Goal: Information Seeking & Learning: Learn about a topic

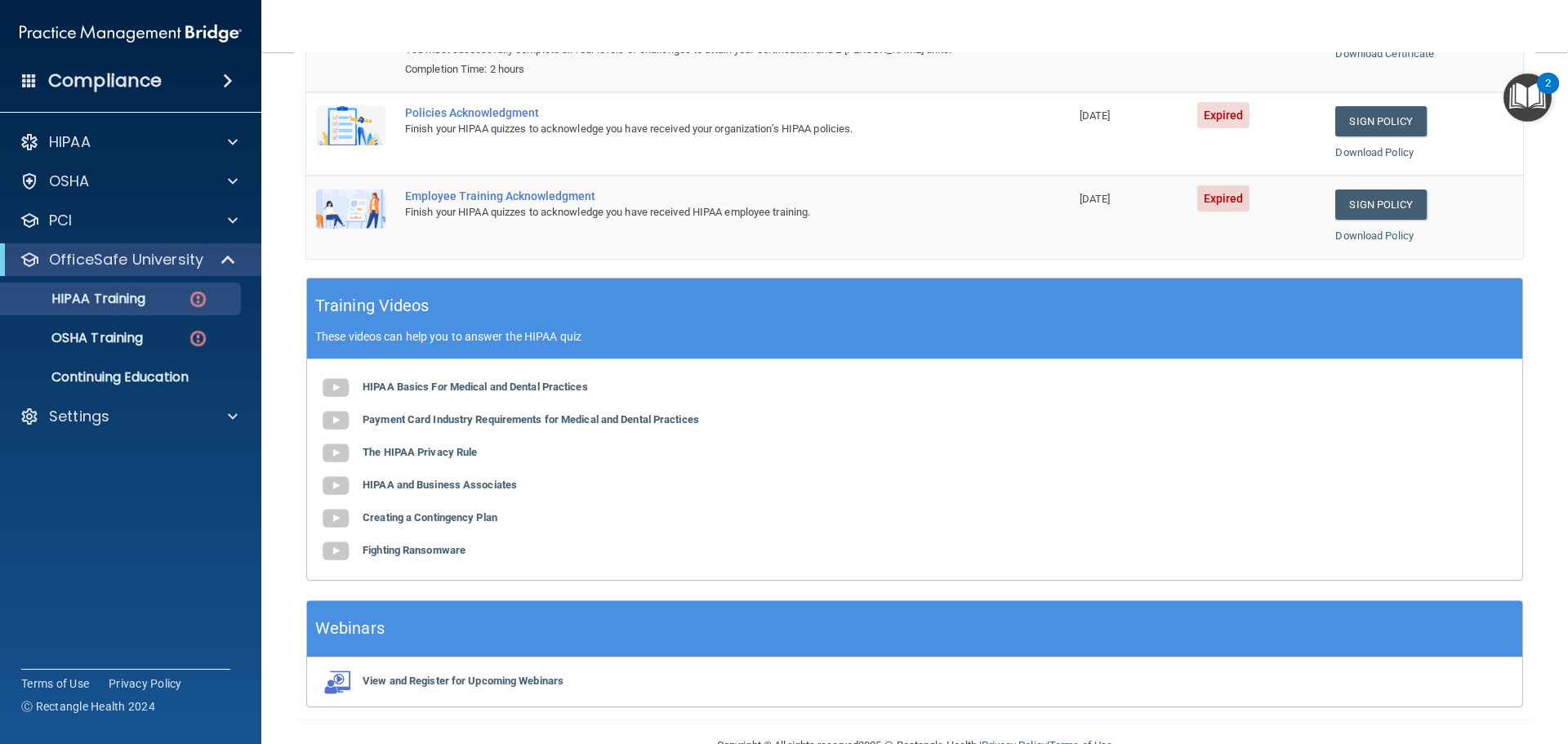
scroll to position [254, 0]
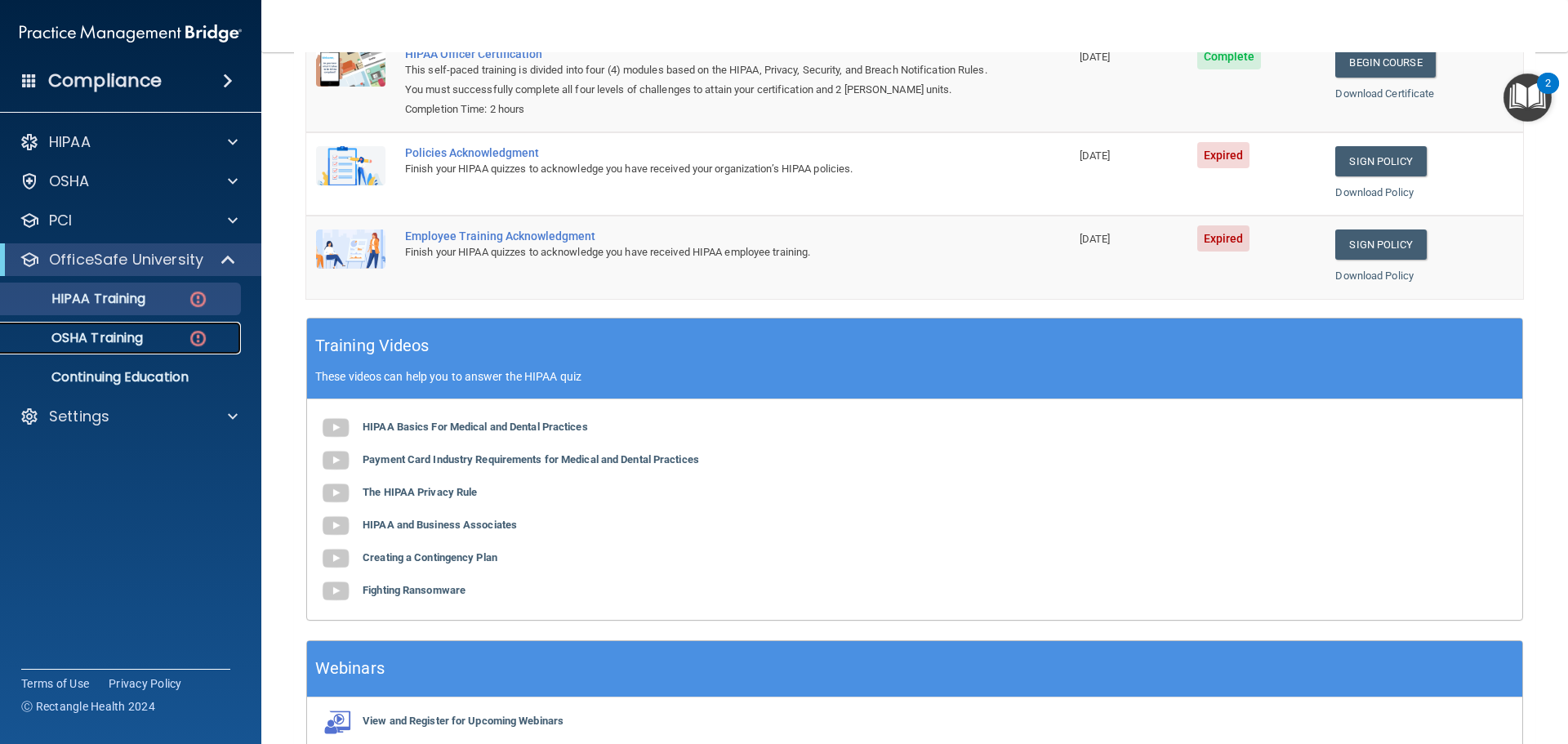
click at [113, 332] on p "OSHA Training" at bounding box center [76, 338] width 132 height 16
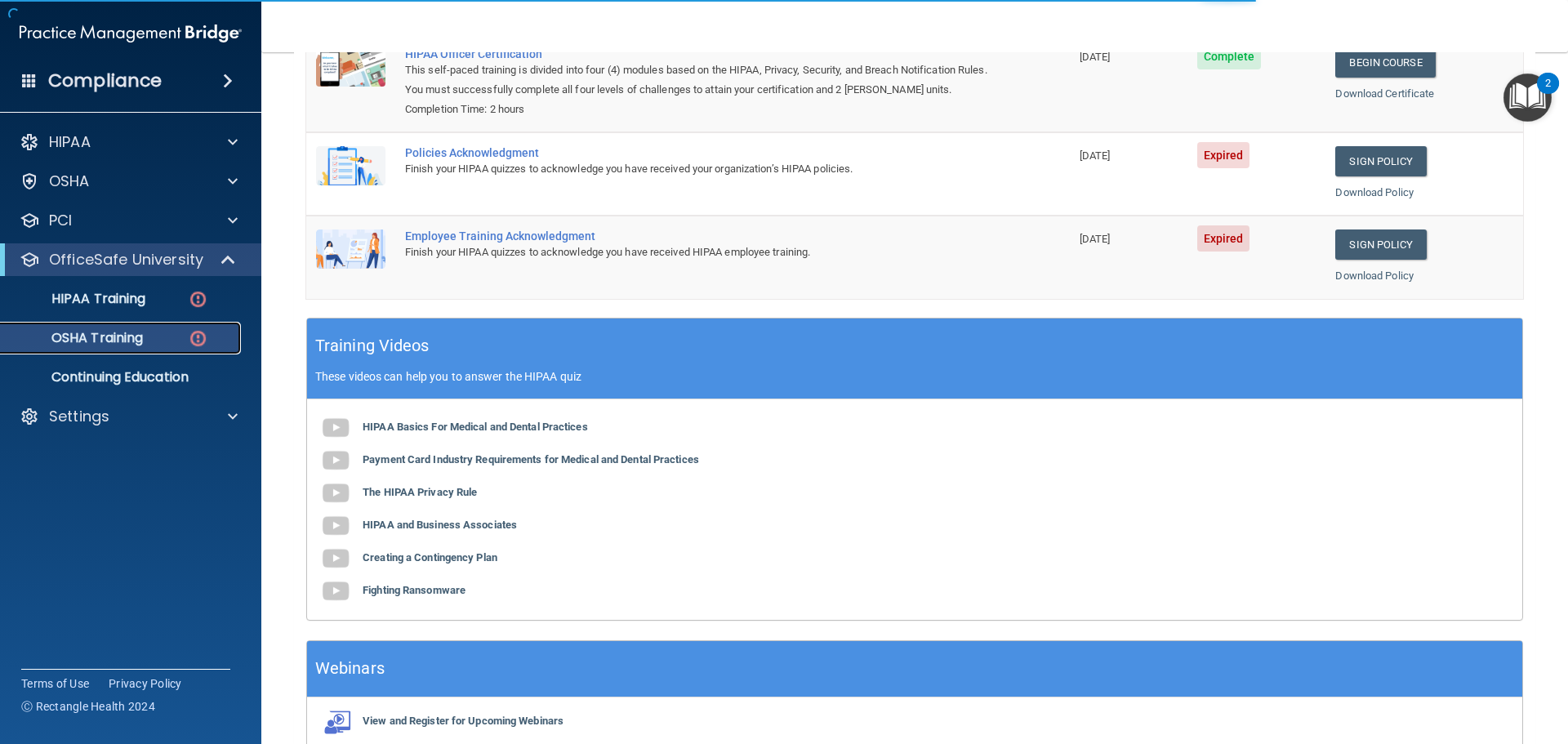
scroll to position [8, 0]
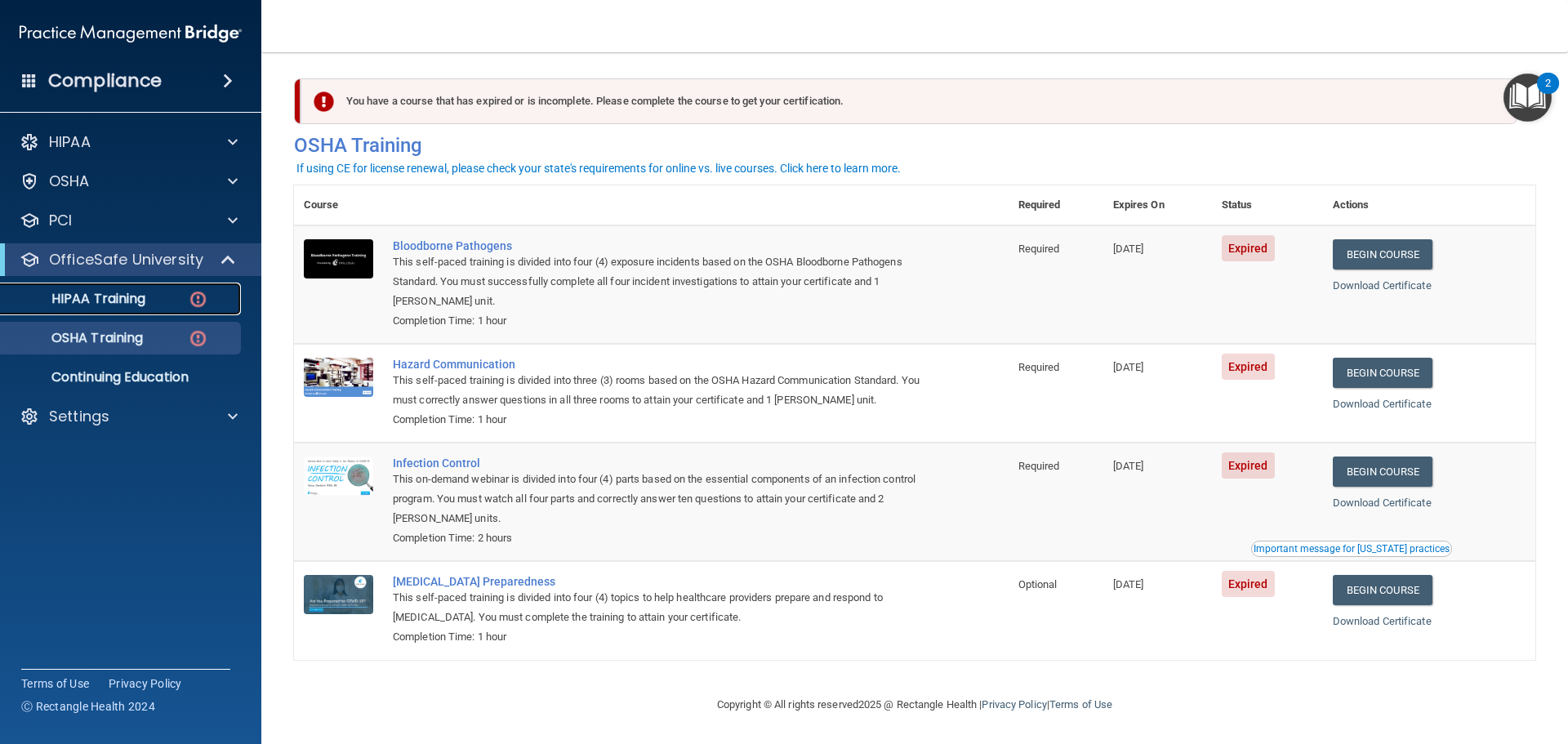
click at [129, 297] on p "HIPAA Training" at bounding box center [77, 298] width 135 height 16
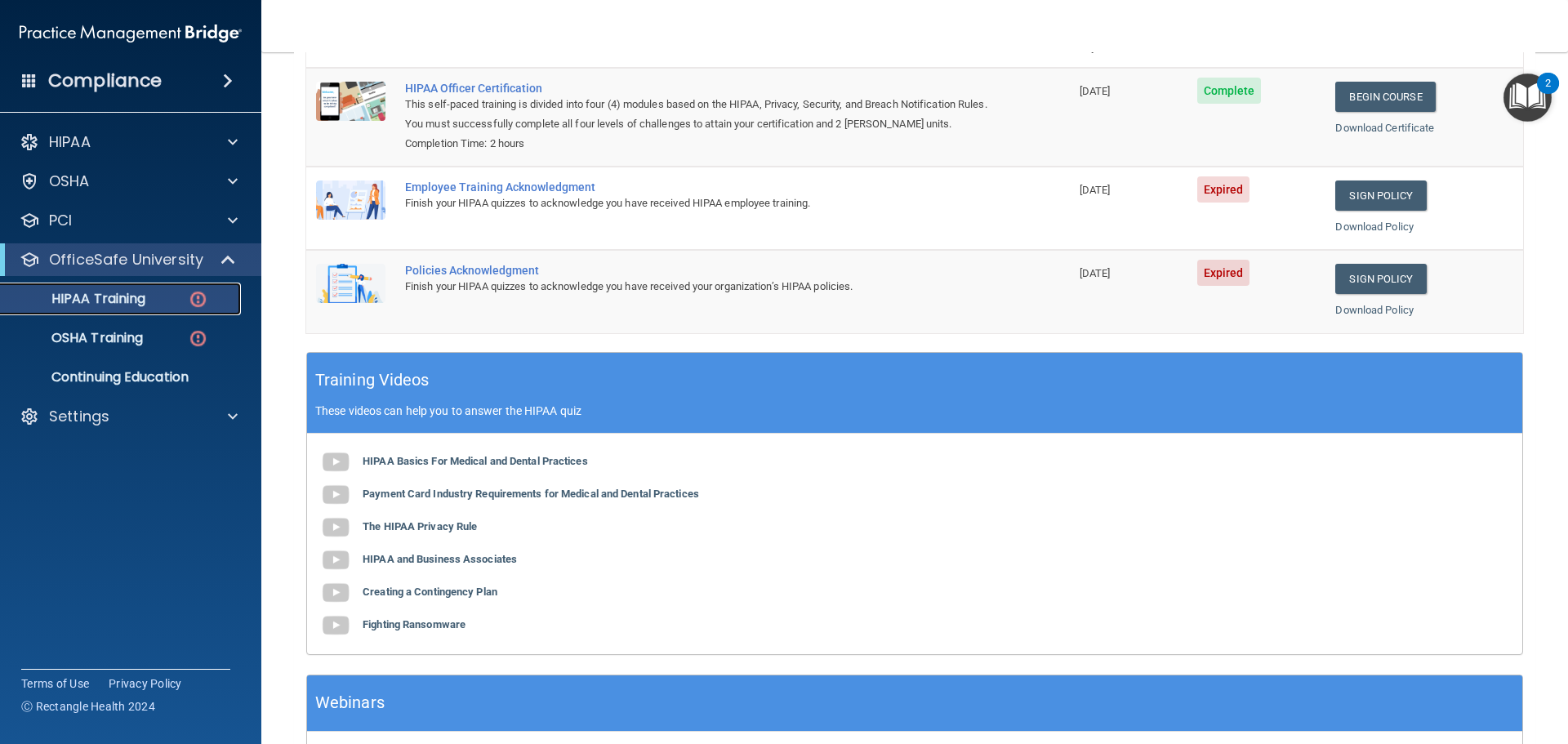
scroll to position [91, 0]
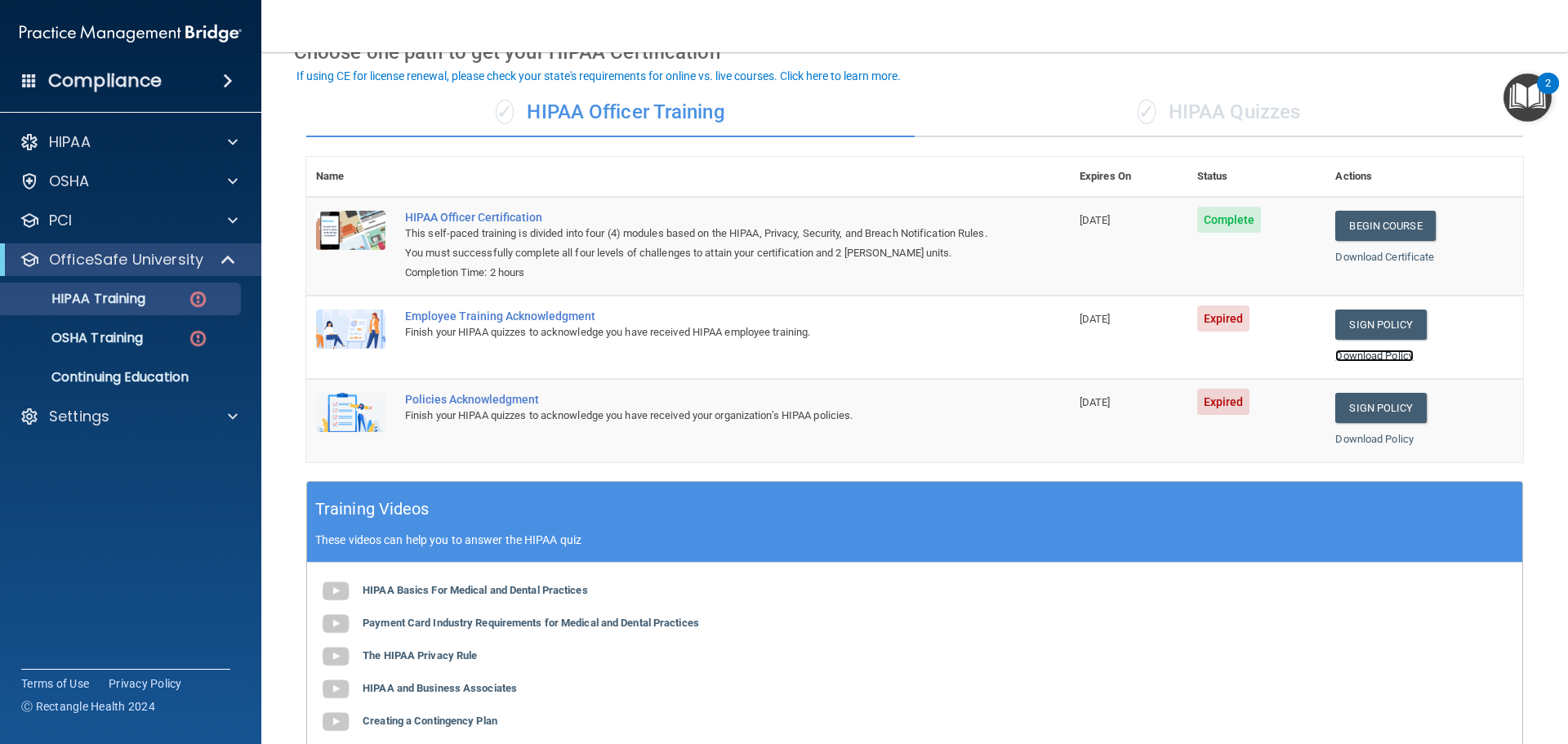
click at [1354, 354] on link "Download Policy" at bounding box center [1373, 356] width 78 height 12
click at [1373, 325] on link "Sign Policy" at bounding box center [1380, 324] width 91 height 30
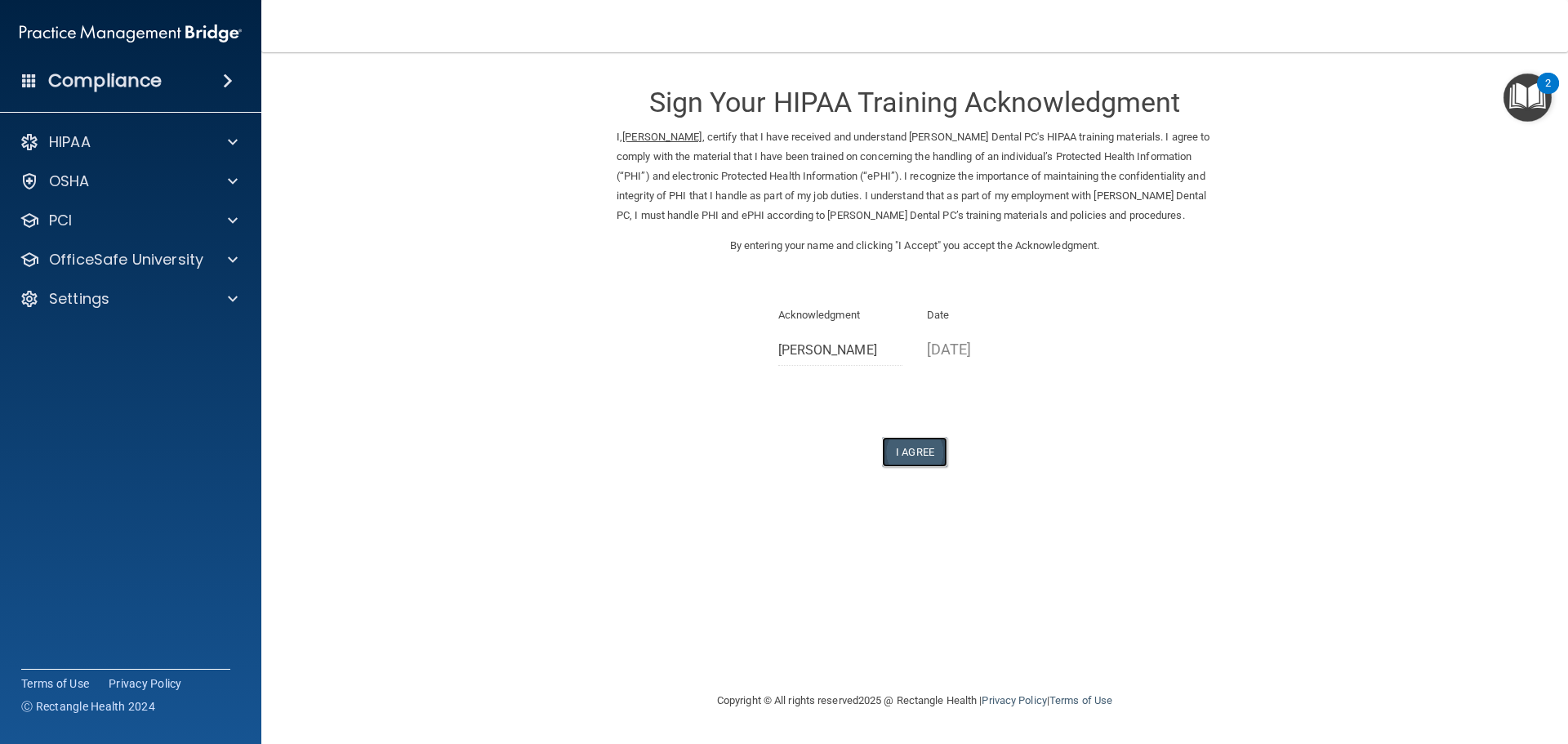
click at [897, 453] on button "I Agree" at bounding box center [915, 452] width 65 height 30
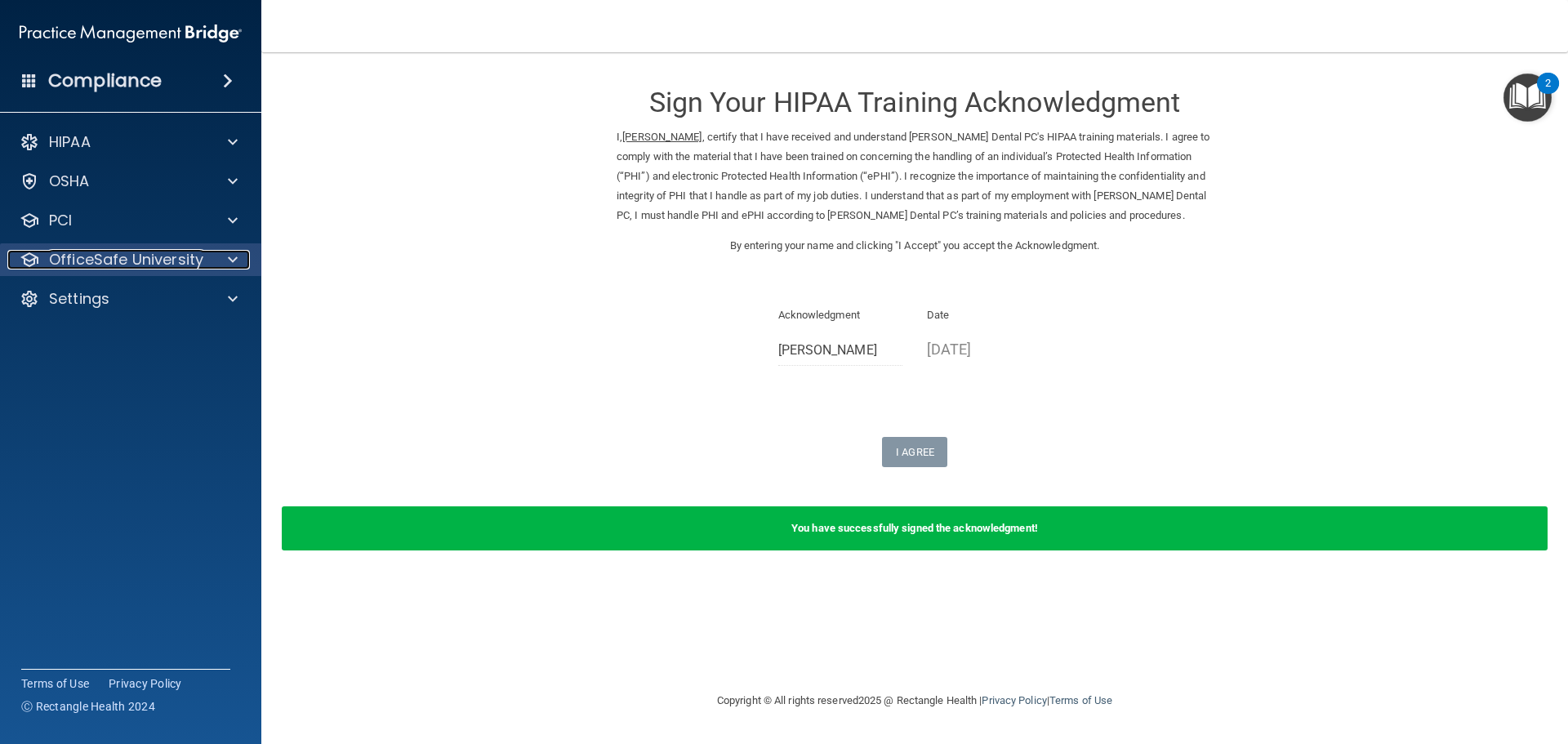
click at [149, 255] on p "OfficeSafe University" at bounding box center [126, 259] width 154 height 20
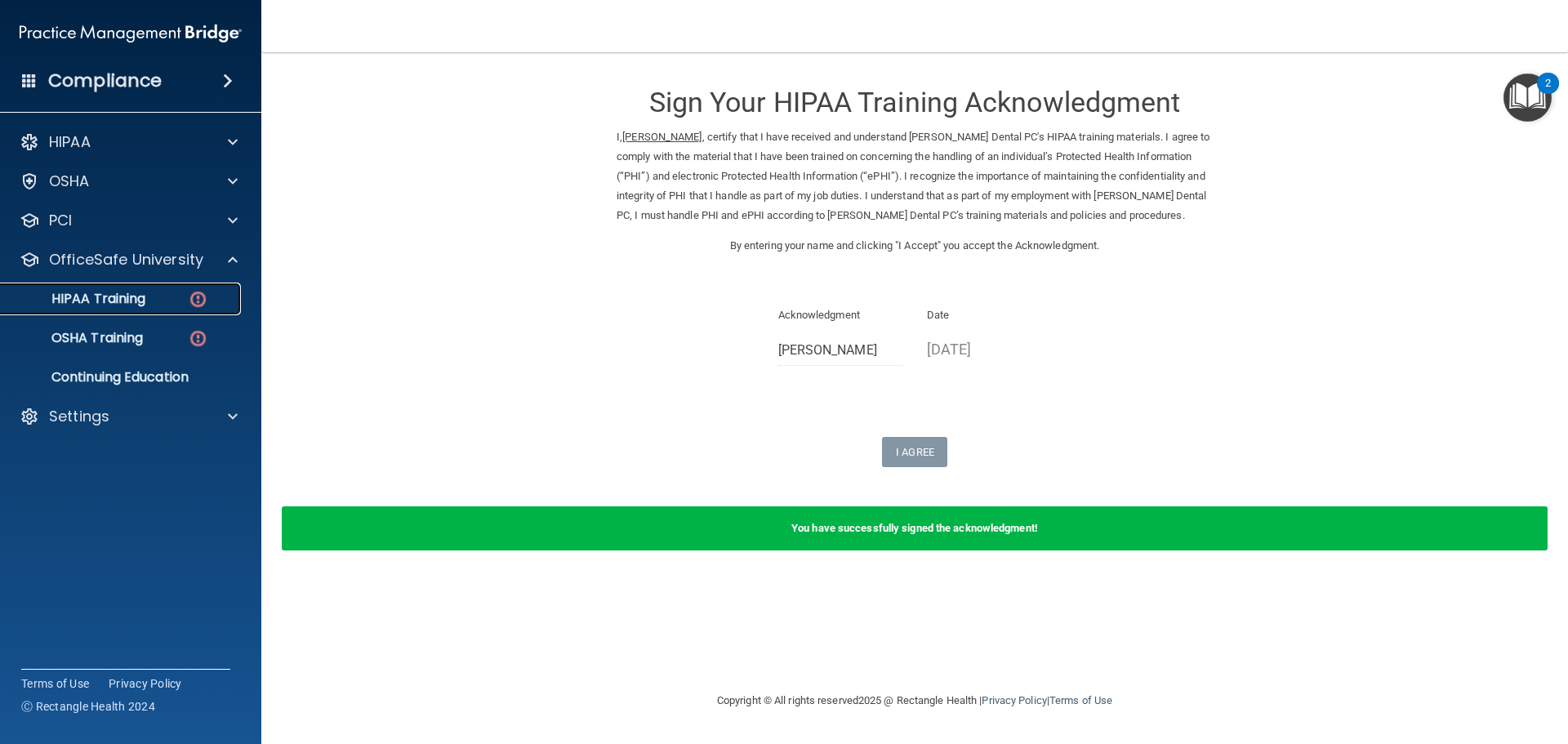
click at [158, 284] on link "HIPAA Training" at bounding box center [112, 299] width 257 height 33
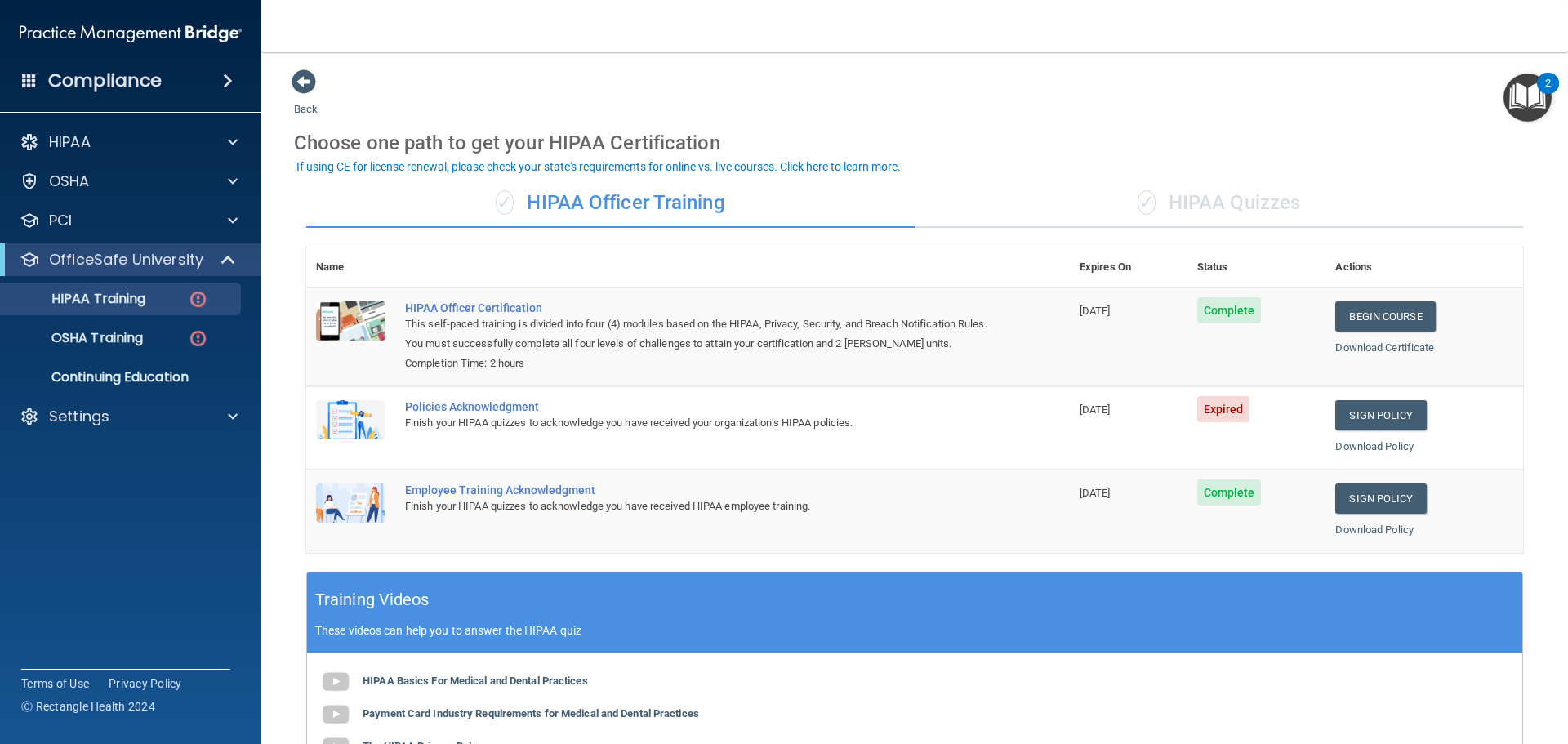
drag, startPoint x: 1005, startPoint y: 88, endPoint x: 916, endPoint y: 146, distance: 106.2
click at [916, 146] on div "Choose one path to get your HIPAA Certification" at bounding box center [915, 142] width 1241 height 47
click at [127, 339] on p "OSHA Training" at bounding box center [76, 338] width 132 height 16
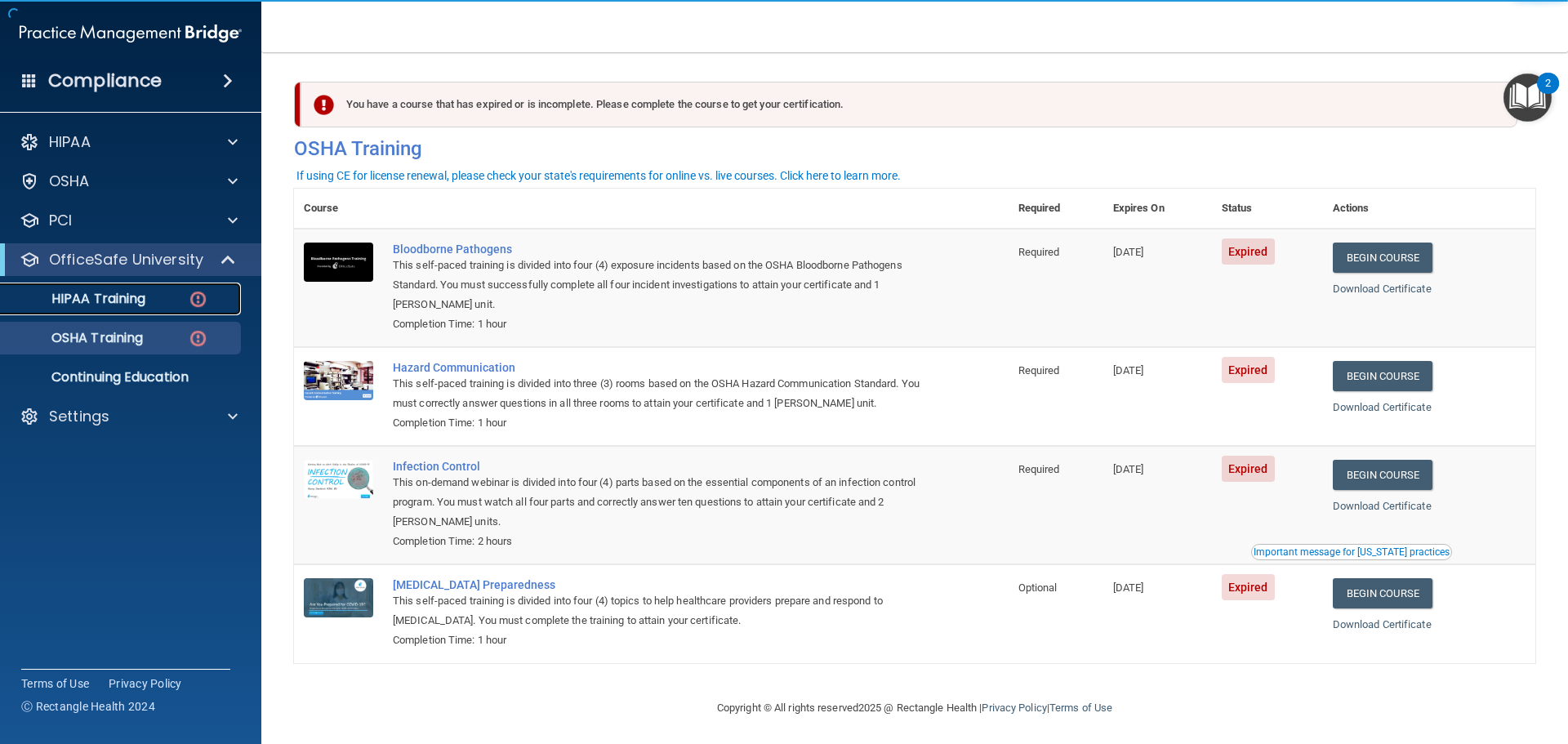
click at [123, 299] on p "HIPAA Training" at bounding box center [77, 298] width 135 height 16
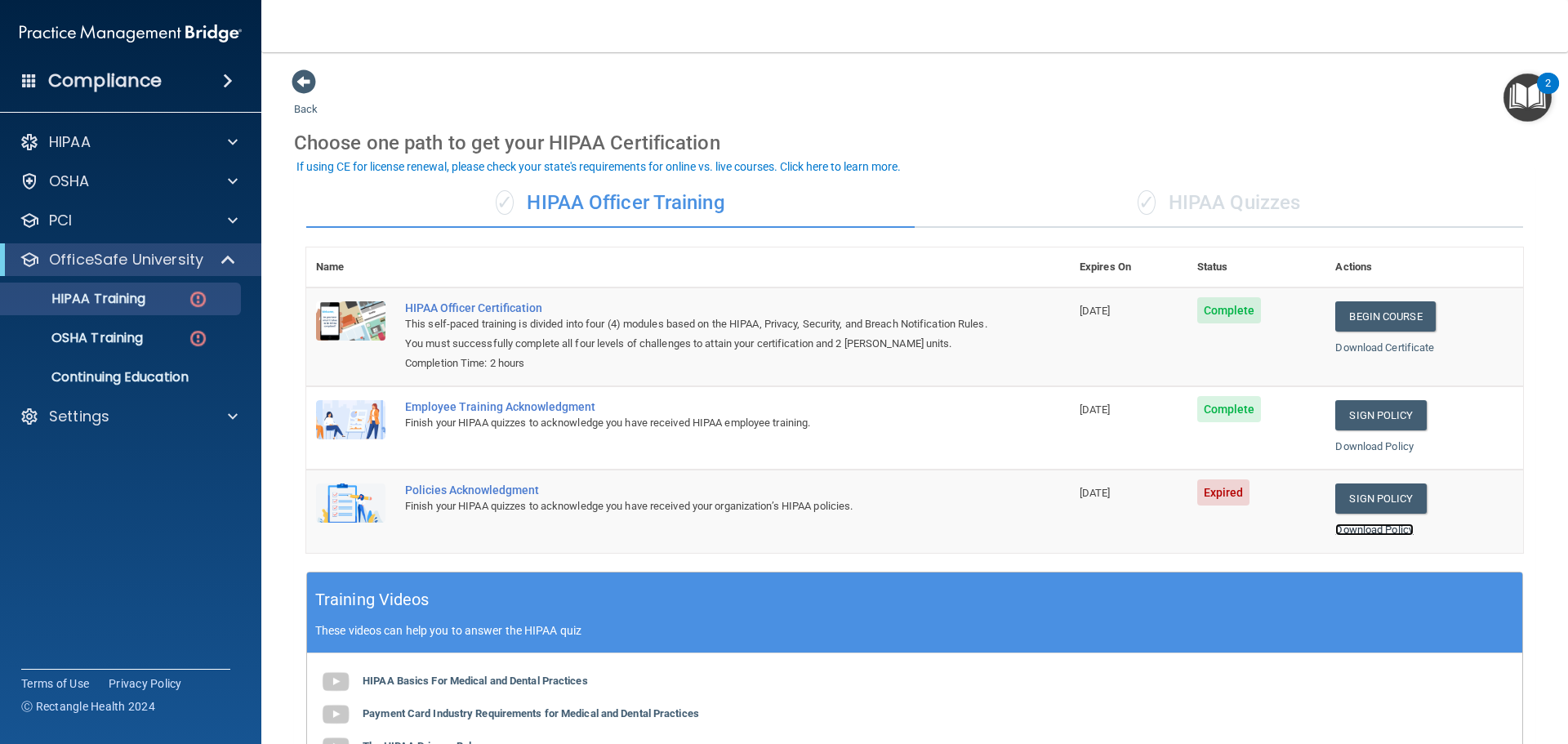
click at [1371, 529] on link "Download Policy" at bounding box center [1373, 530] width 78 height 12
click at [1373, 500] on link "Sign Policy" at bounding box center [1380, 498] width 91 height 30
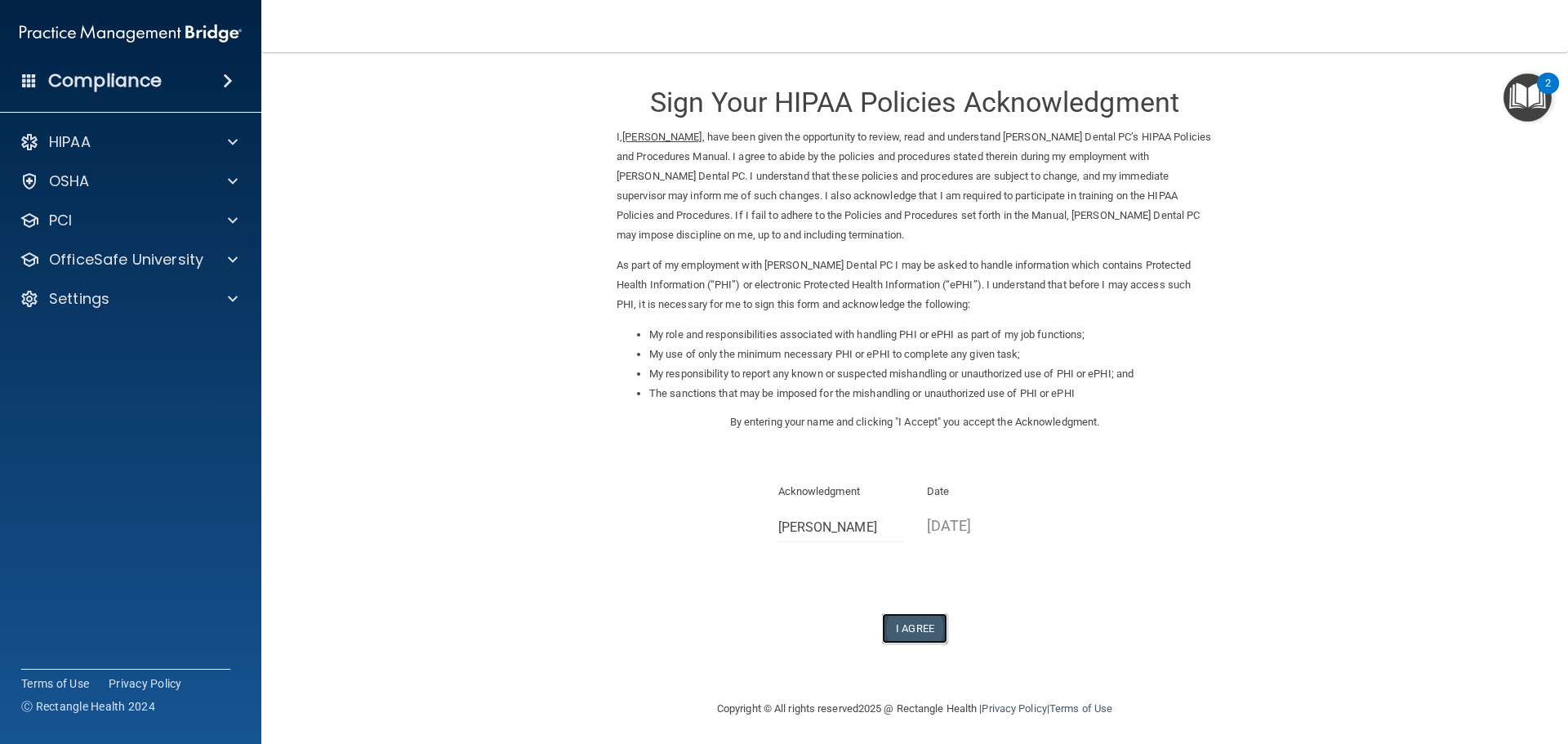
click at [912, 632] on button "I Agree" at bounding box center [915, 627] width 65 height 30
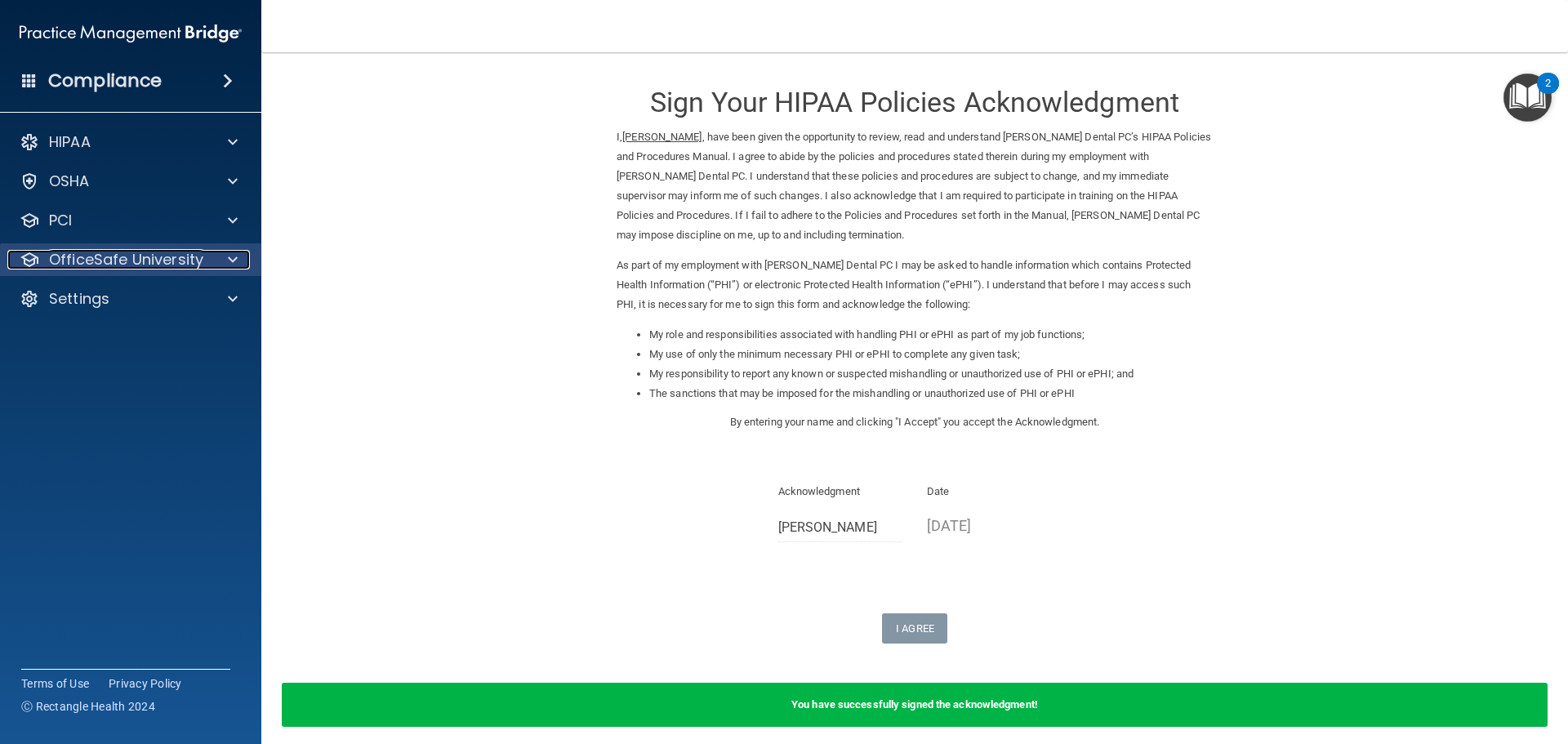
click at [149, 265] on p "OfficeSafe University" at bounding box center [126, 259] width 154 height 20
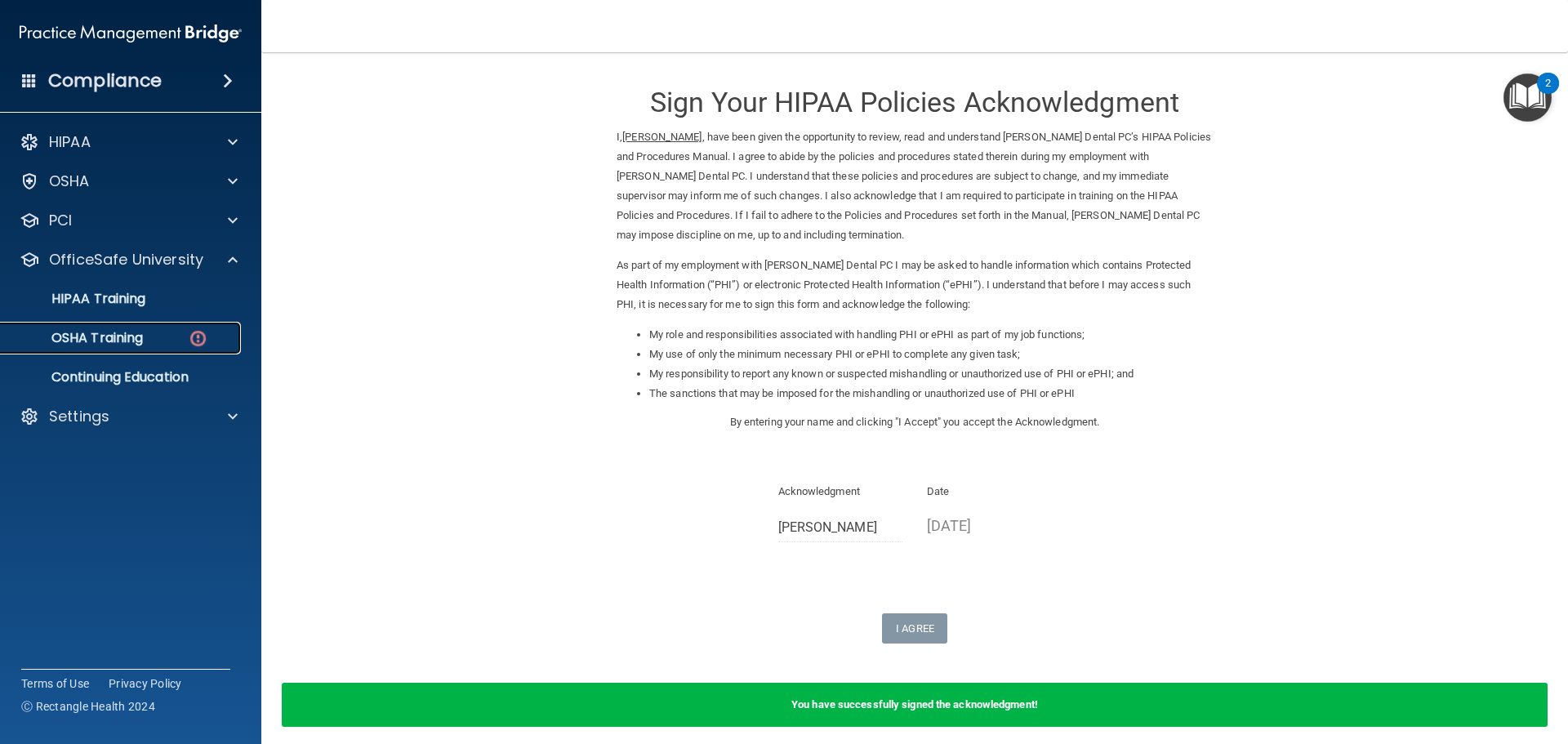
click at [141, 333] on p "OSHA Training" at bounding box center [76, 338] width 132 height 16
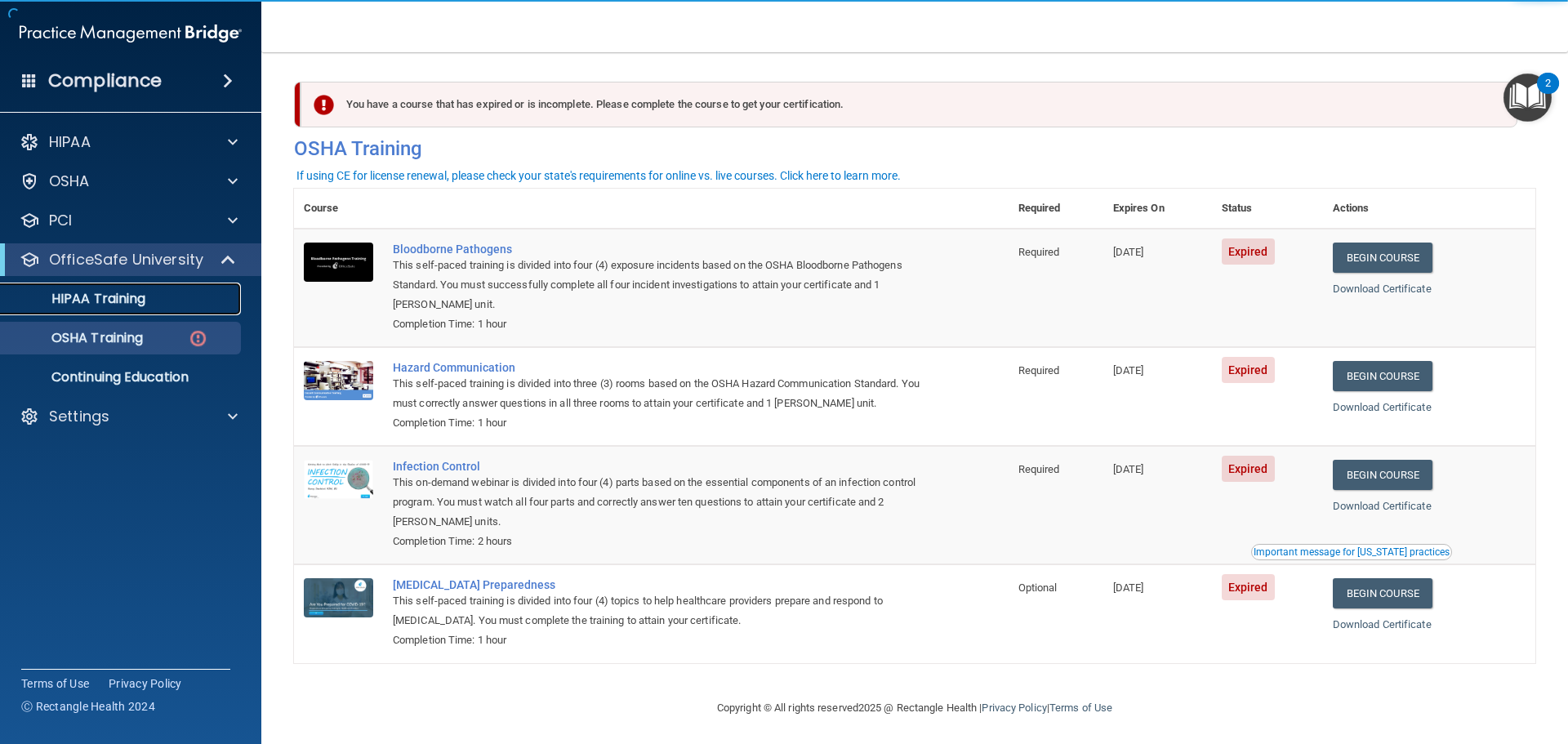
click at [150, 301] on div "HIPAA Training" at bounding box center [122, 298] width 223 height 16
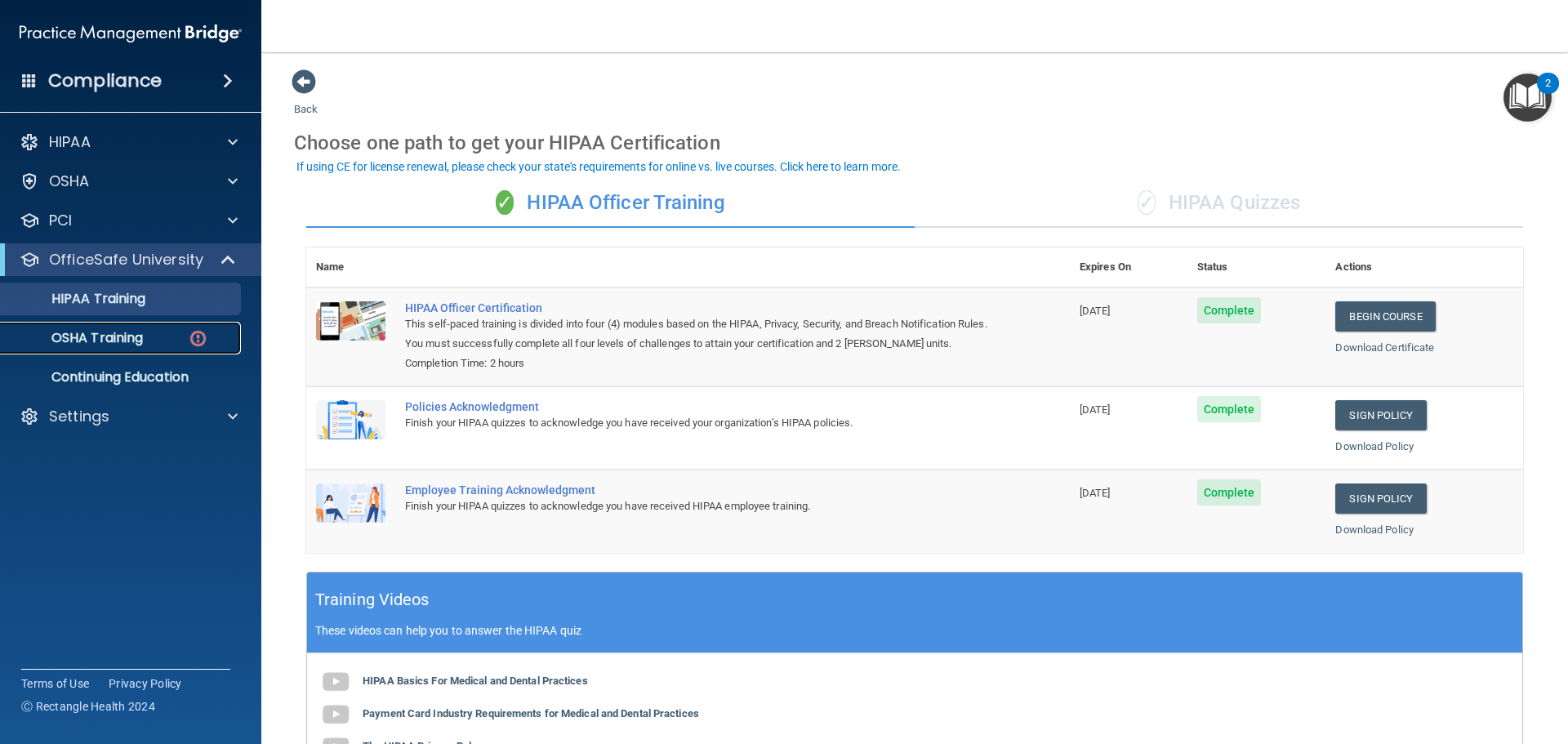
click at [140, 336] on p "OSHA Training" at bounding box center [76, 338] width 132 height 16
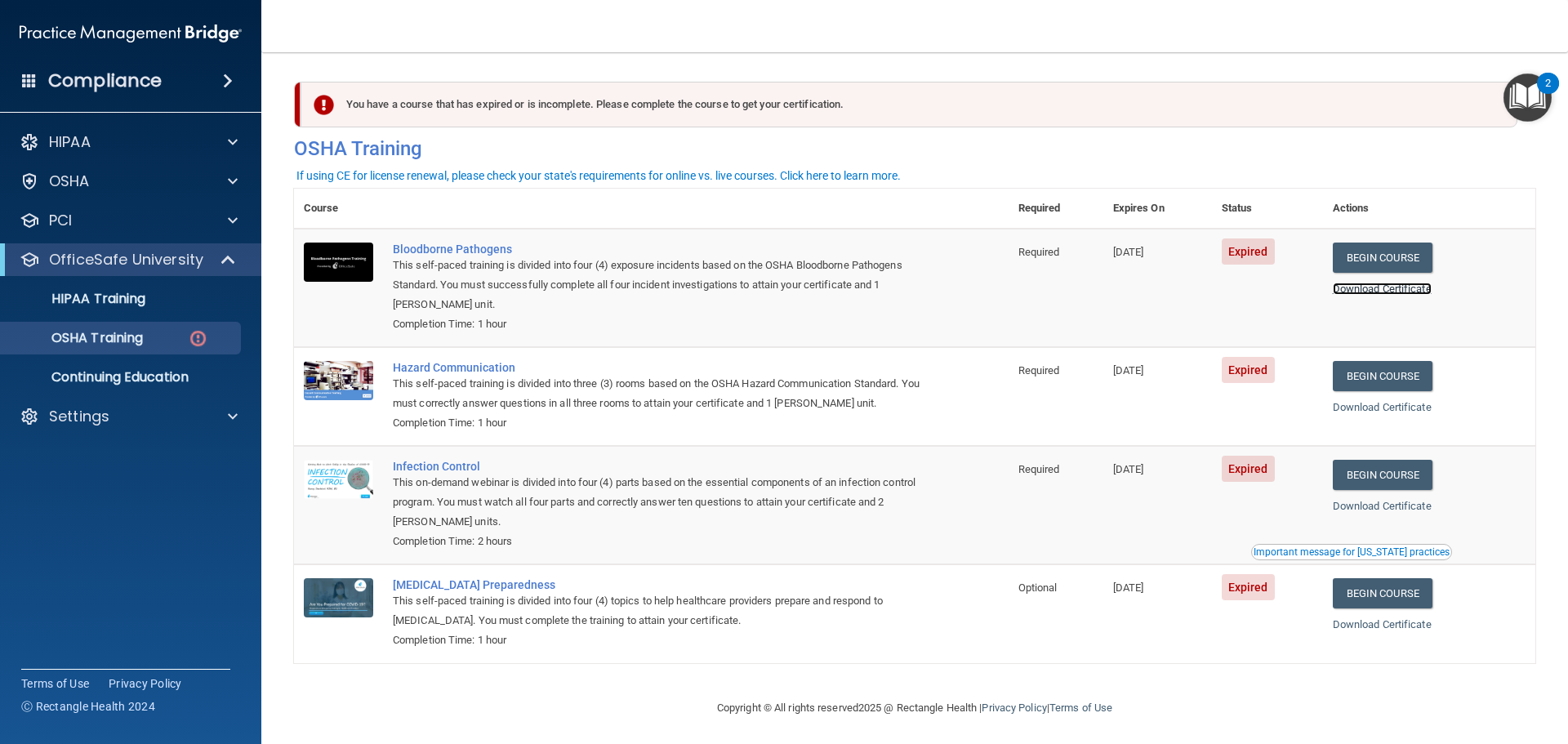
click at [1385, 288] on link "Download Certificate" at bounding box center [1381, 289] width 99 height 12
click at [1397, 253] on link "Begin Course" at bounding box center [1382, 257] width 99 height 30
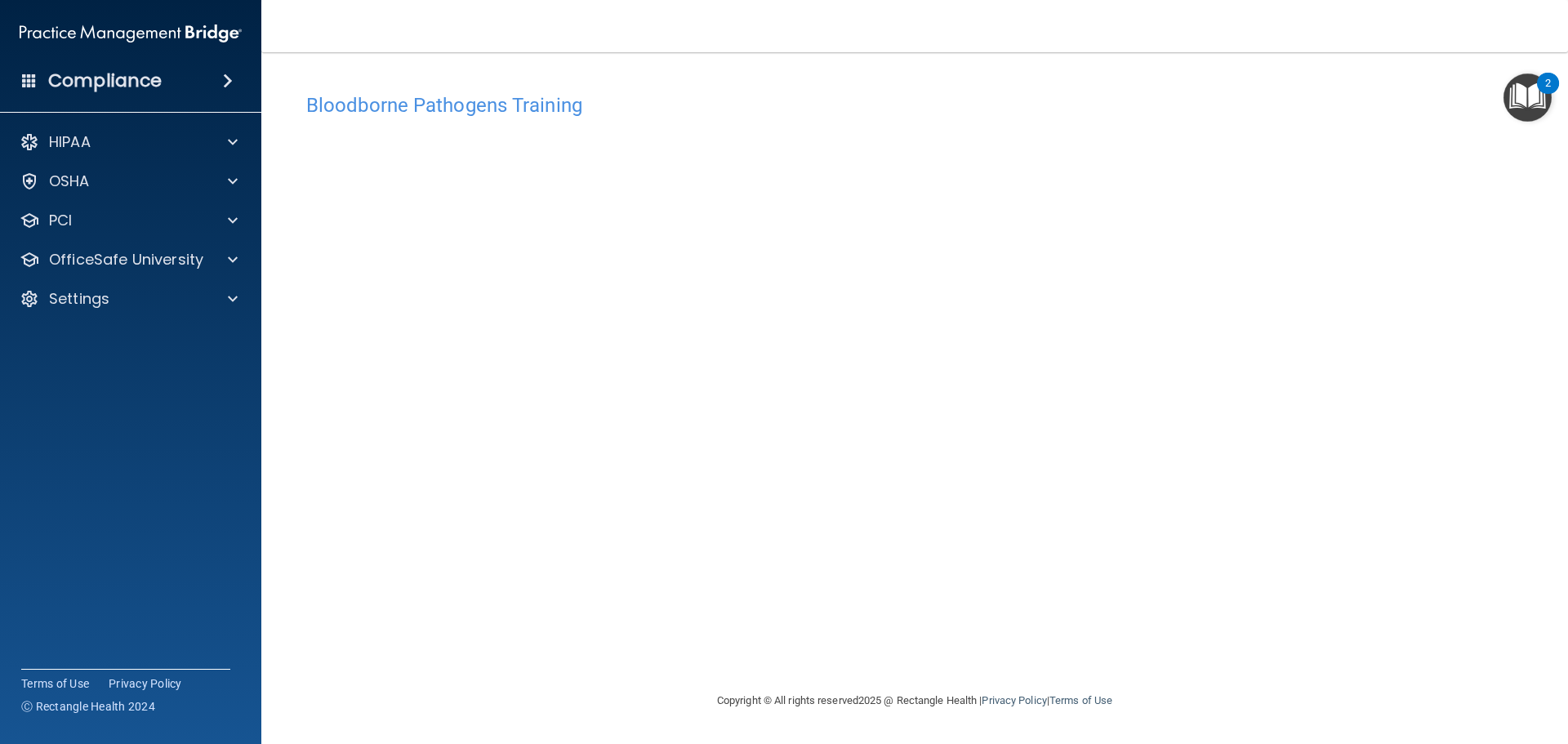
click at [1101, 639] on div "Bloodborne Pathogens Training This course doesn’t expire until [DATE]. Are you …" at bounding box center [915, 387] width 1241 height 606
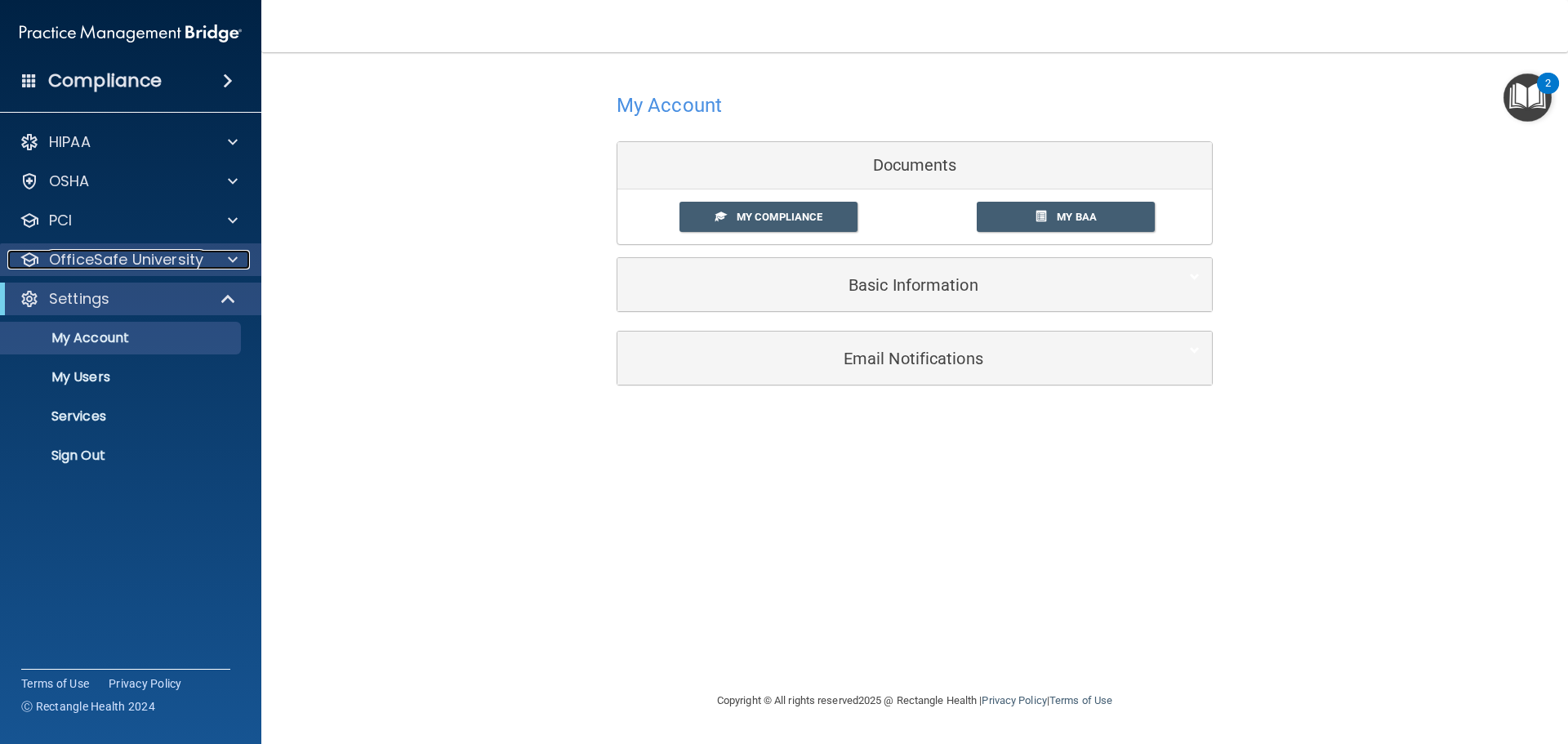
click at [154, 264] on p "OfficeSafe University" at bounding box center [126, 259] width 154 height 20
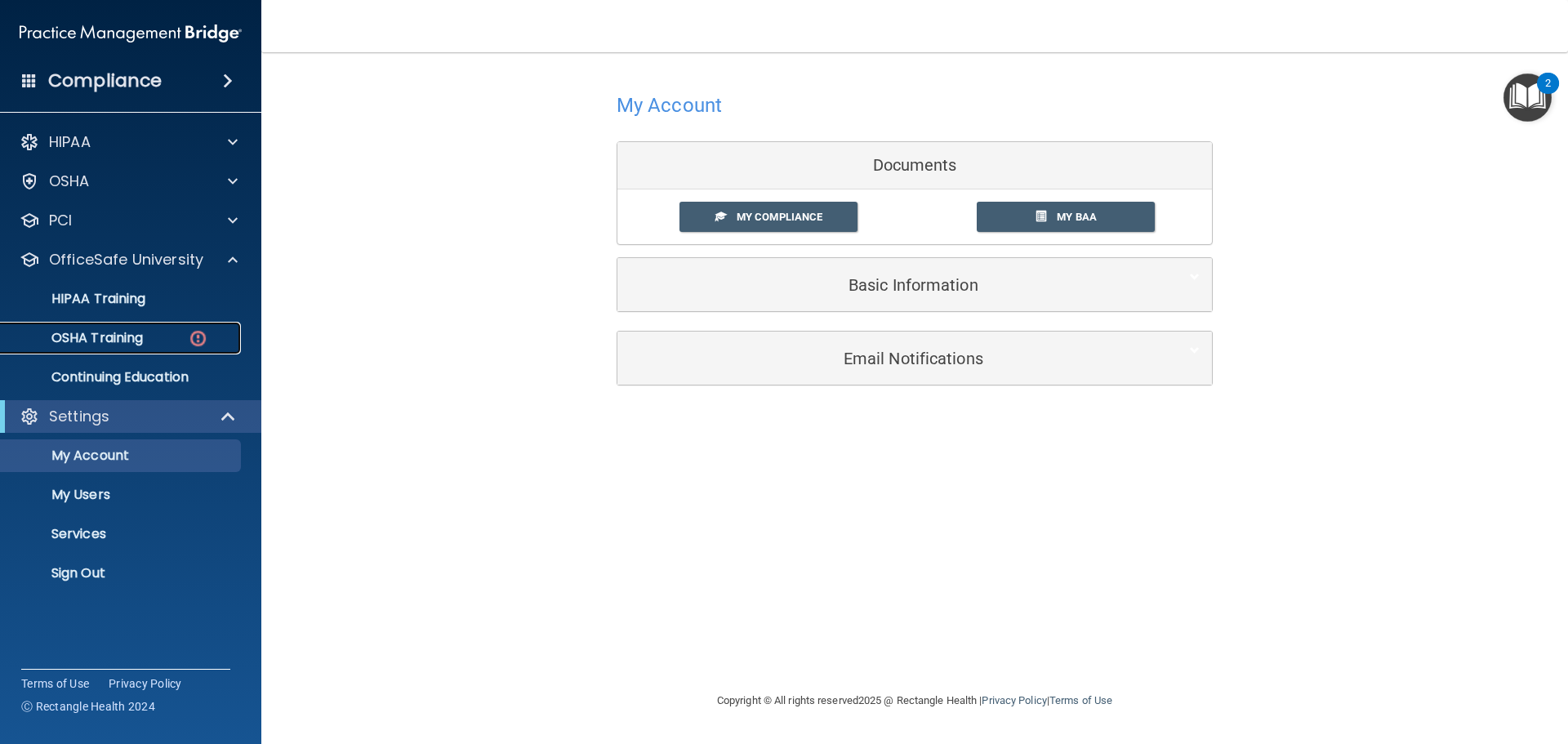
click at [137, 331] on p "OSHA Training" at bounding box center [76, 338] width 132 height 16
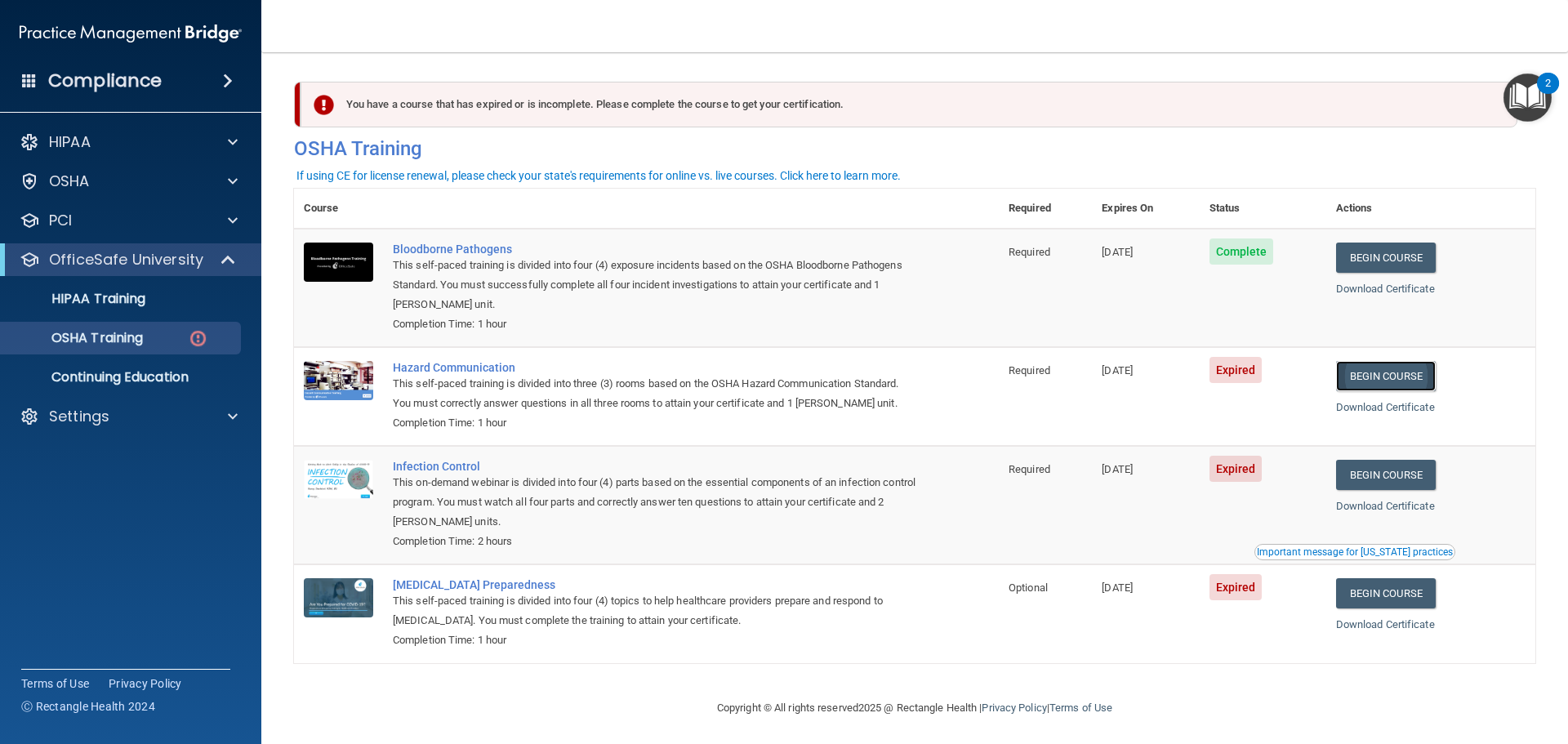
click at [1381, 375] on link "Begin Course" at bounding box center [1385, 375] width 99 height 30
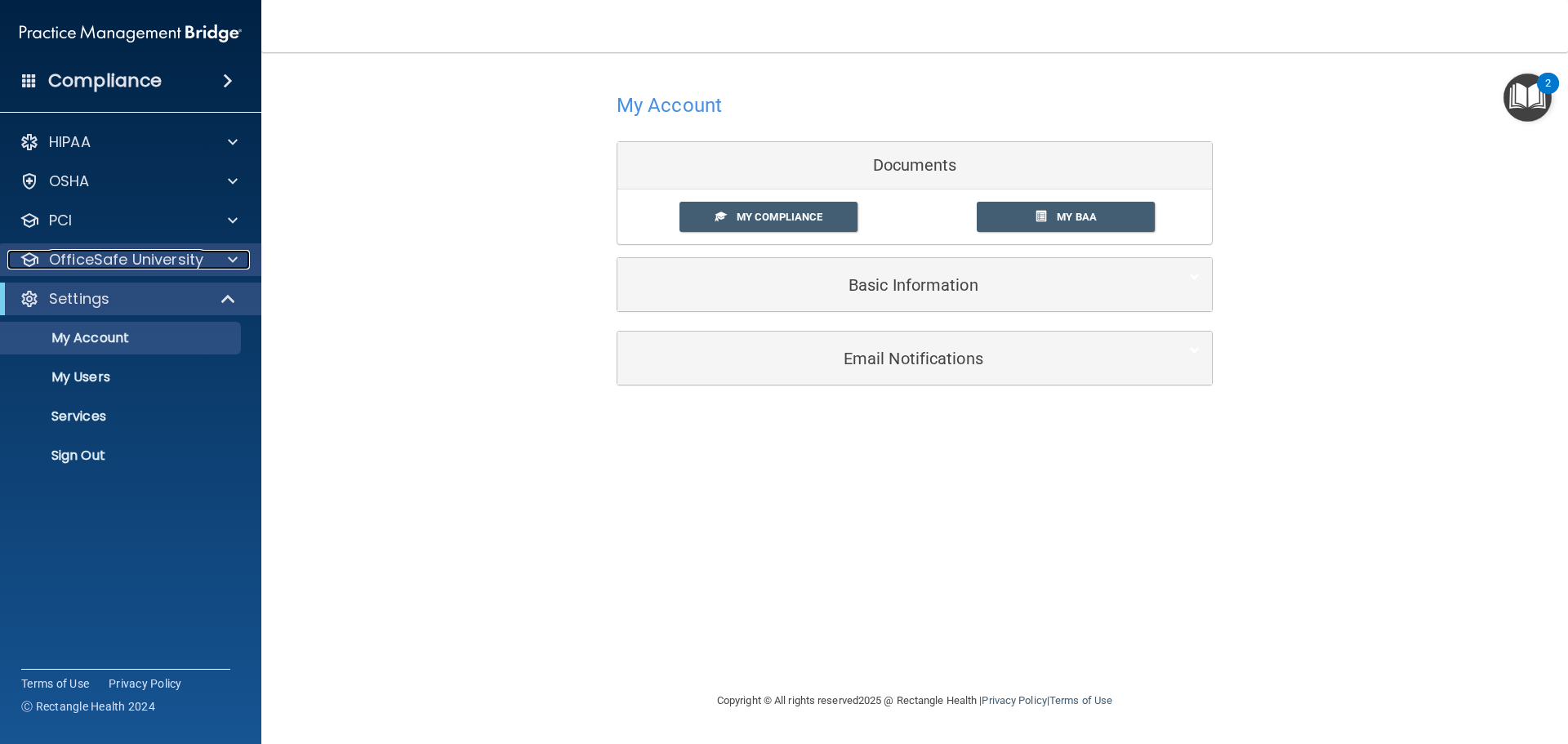
click at [145, 255] on p "OfficeSafe University" at bounding box center [126, 259] width 154 height 20
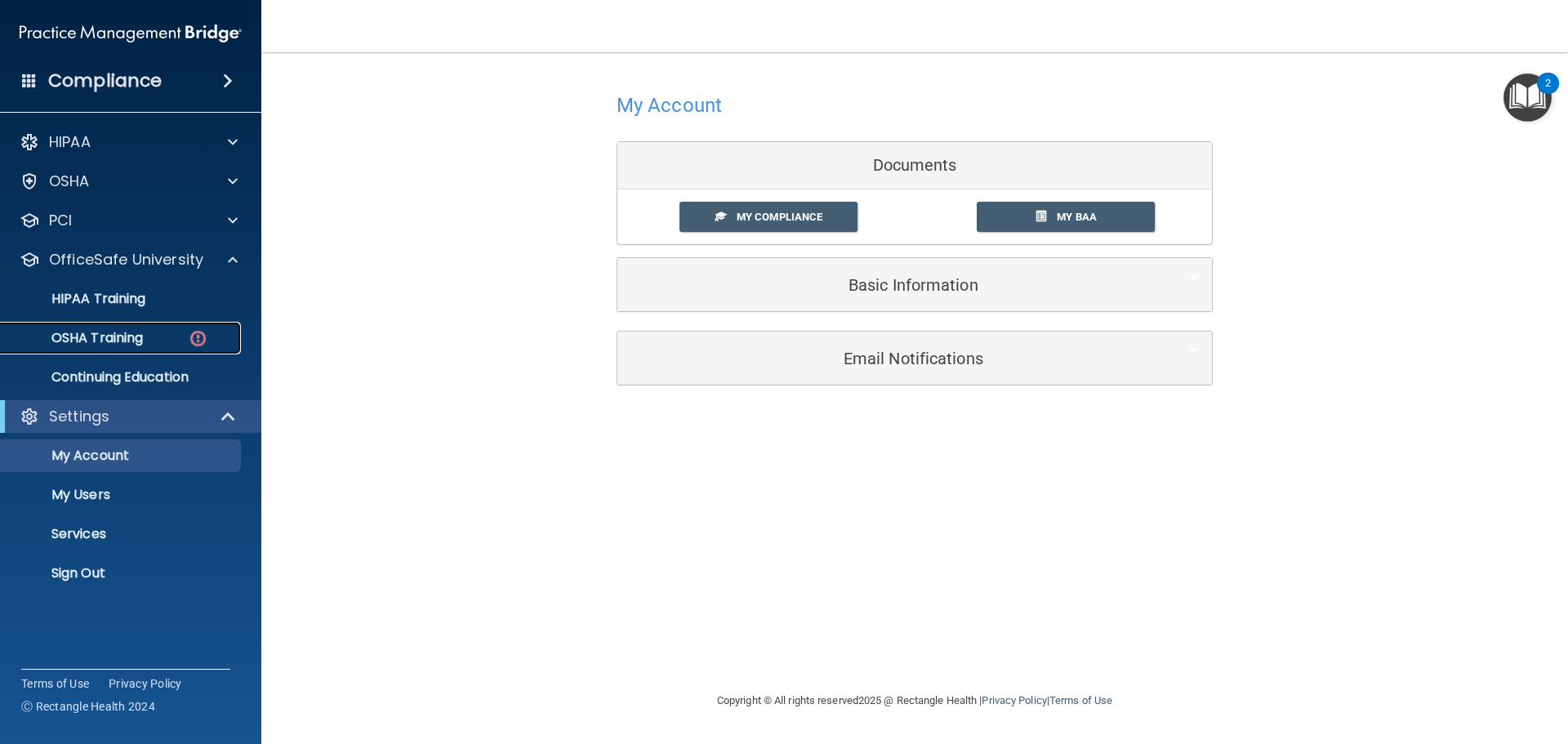
click at [155, 335] on div "OSHA Training" at bounding box center [122, 338] width 223 height 16
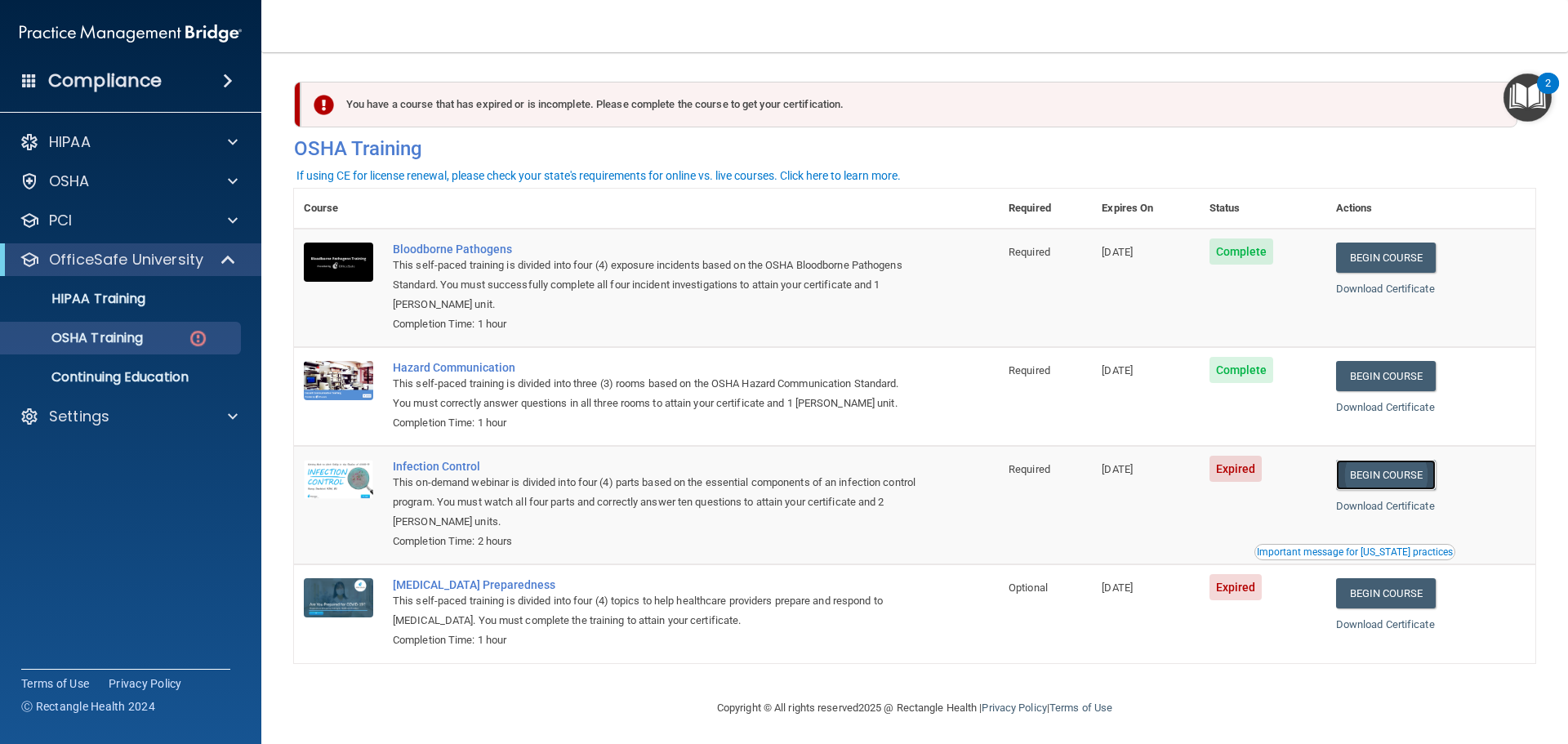
click at [1395, 478] on link "Begin Course" at bounding box center [1385, 474] width 99 height 30
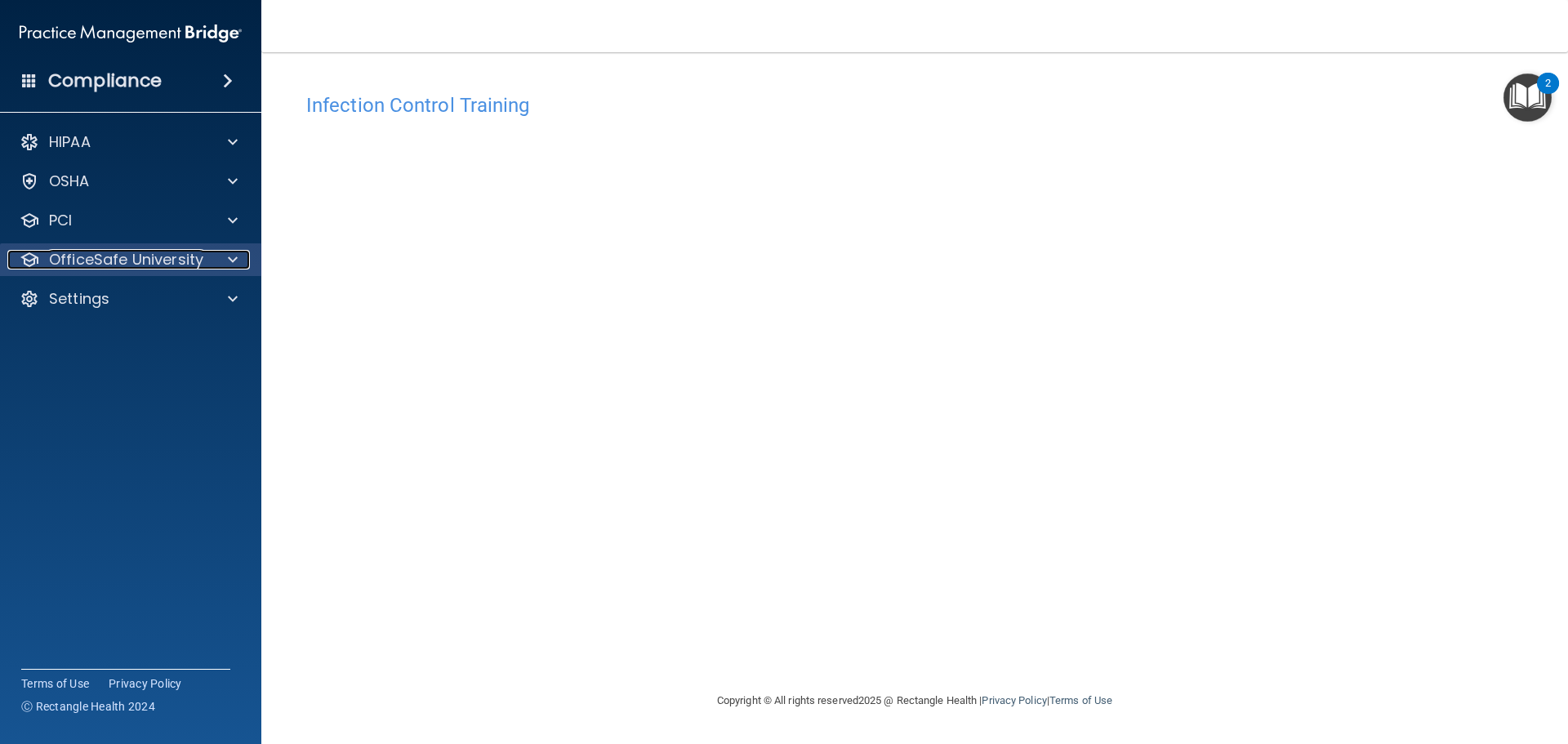
click at [210, 258] on div at bounding box center [231, 259] width 41 height 20
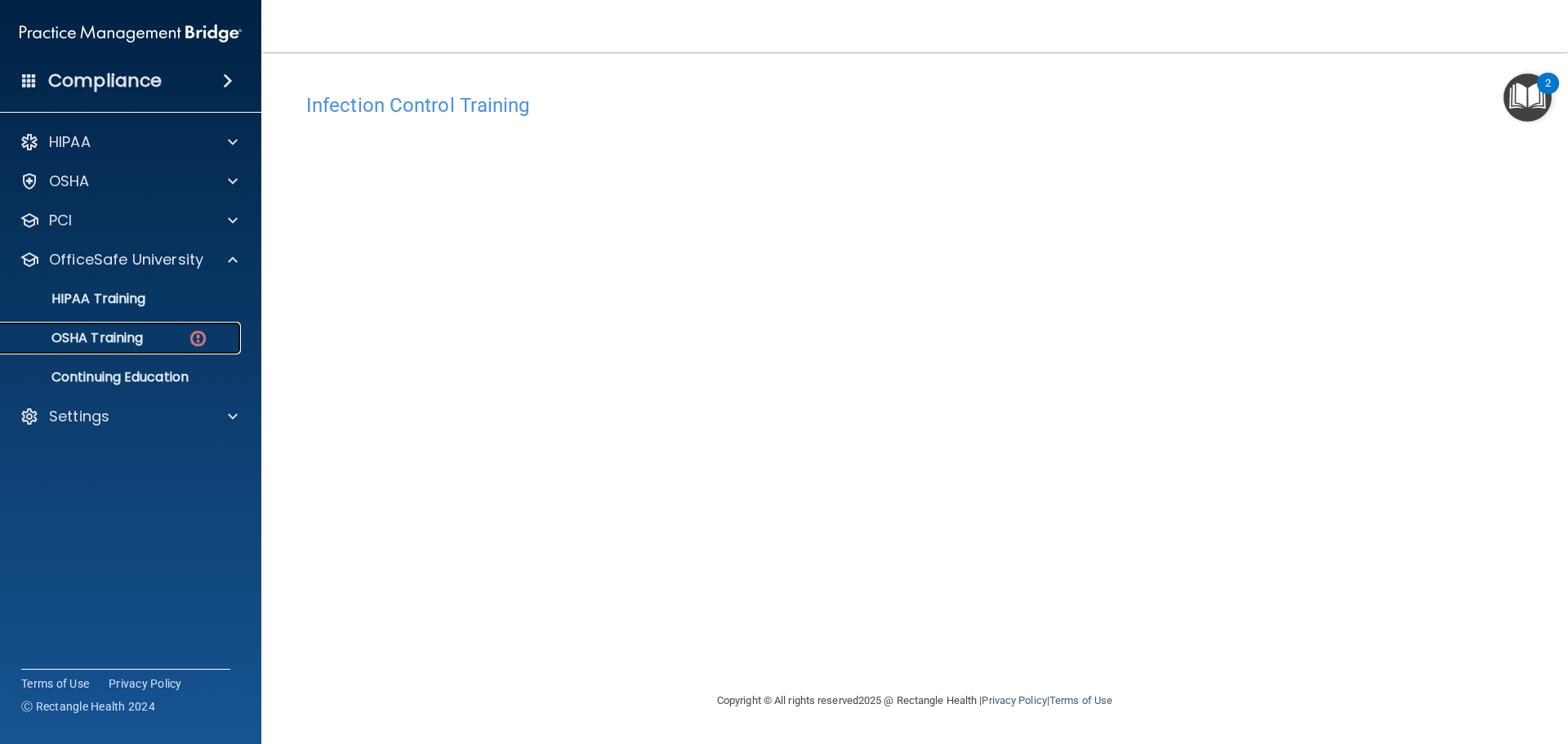
click at [177, 336] on div "OSHA Training" at bounding box center [122, 338] width 223 height 16
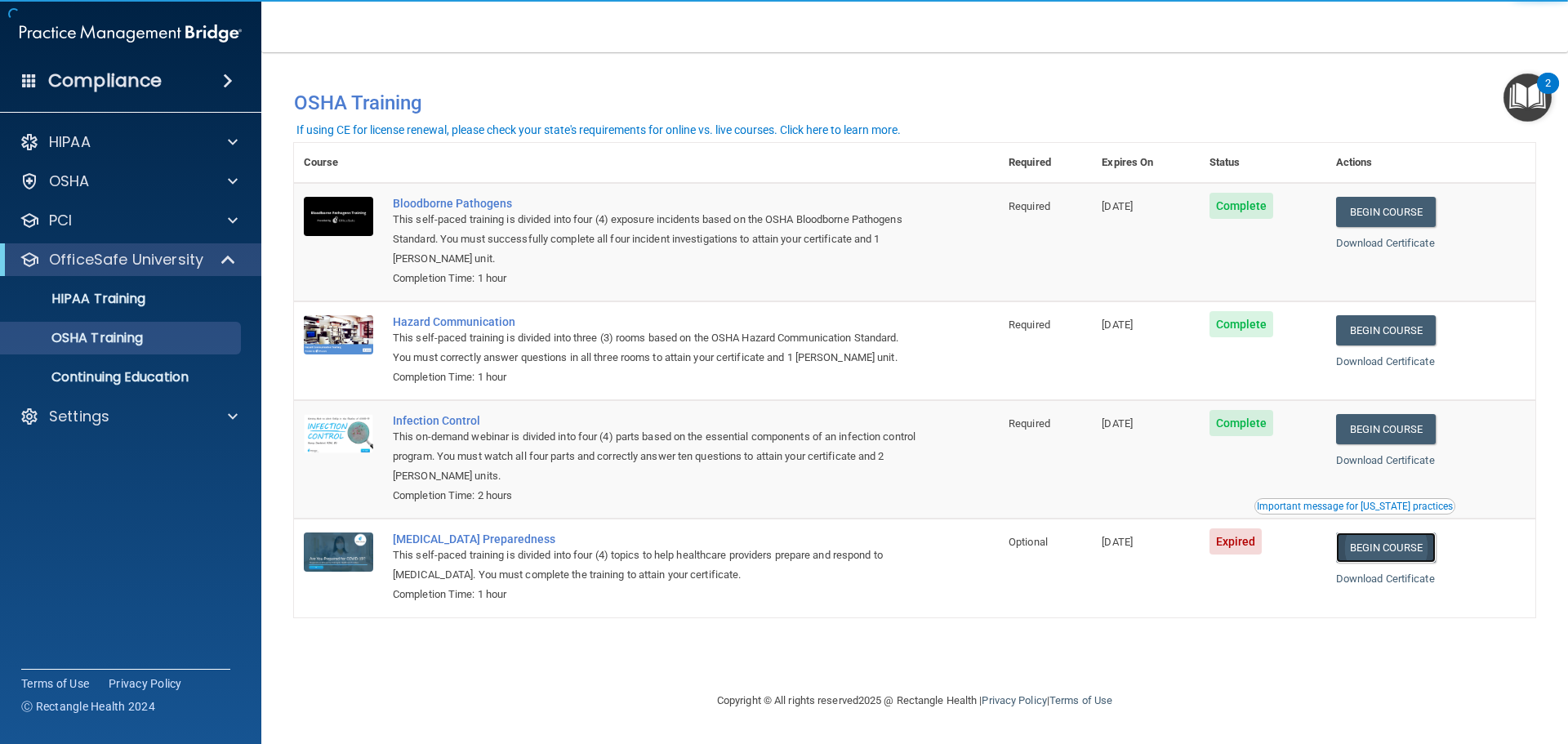
click at [1403, 552] on link "Begin Course" at bounding box center [1385, 547] width 99 height 30
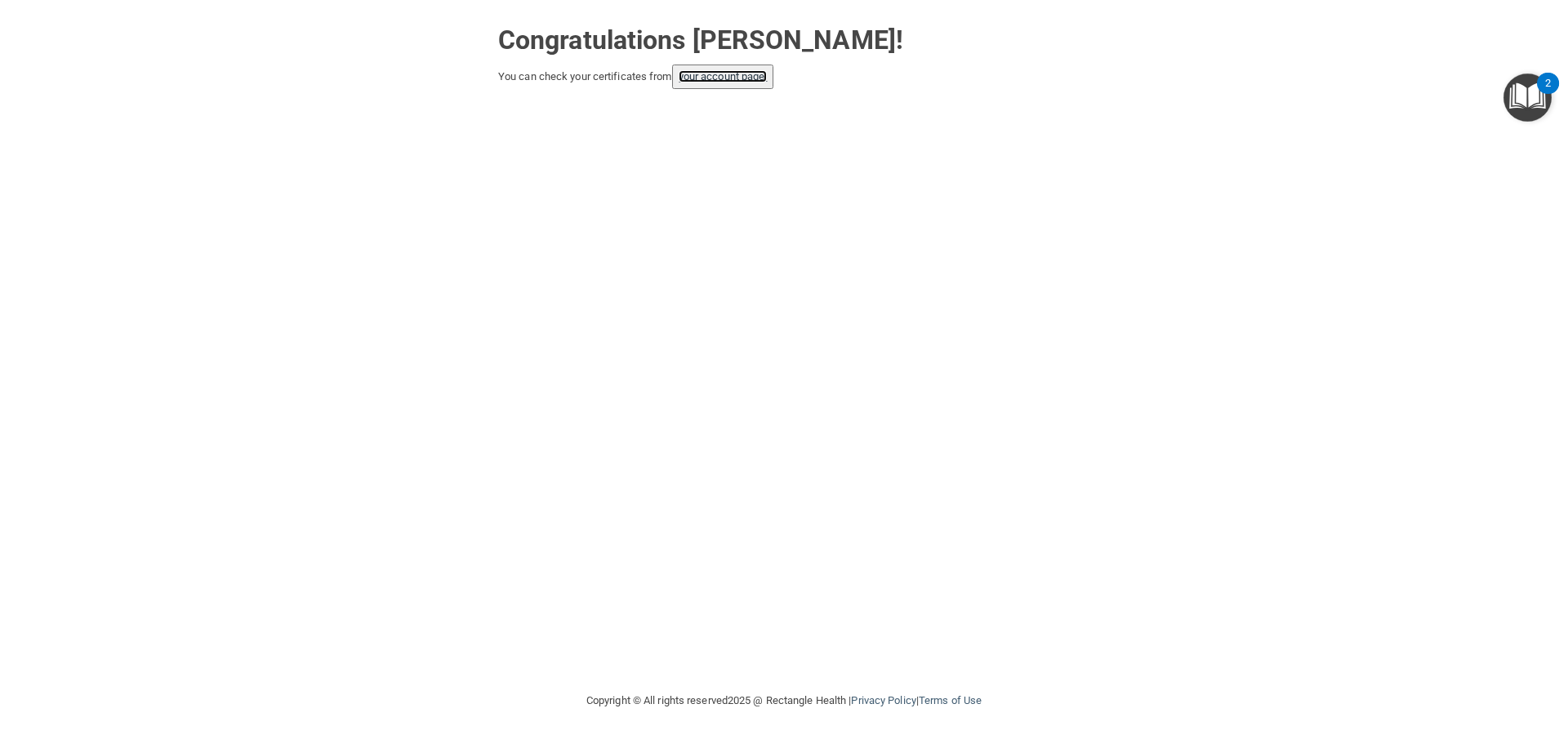
click at [725, 75] on link "your account page!" at bounding box center [724, 76] width 89 height 12
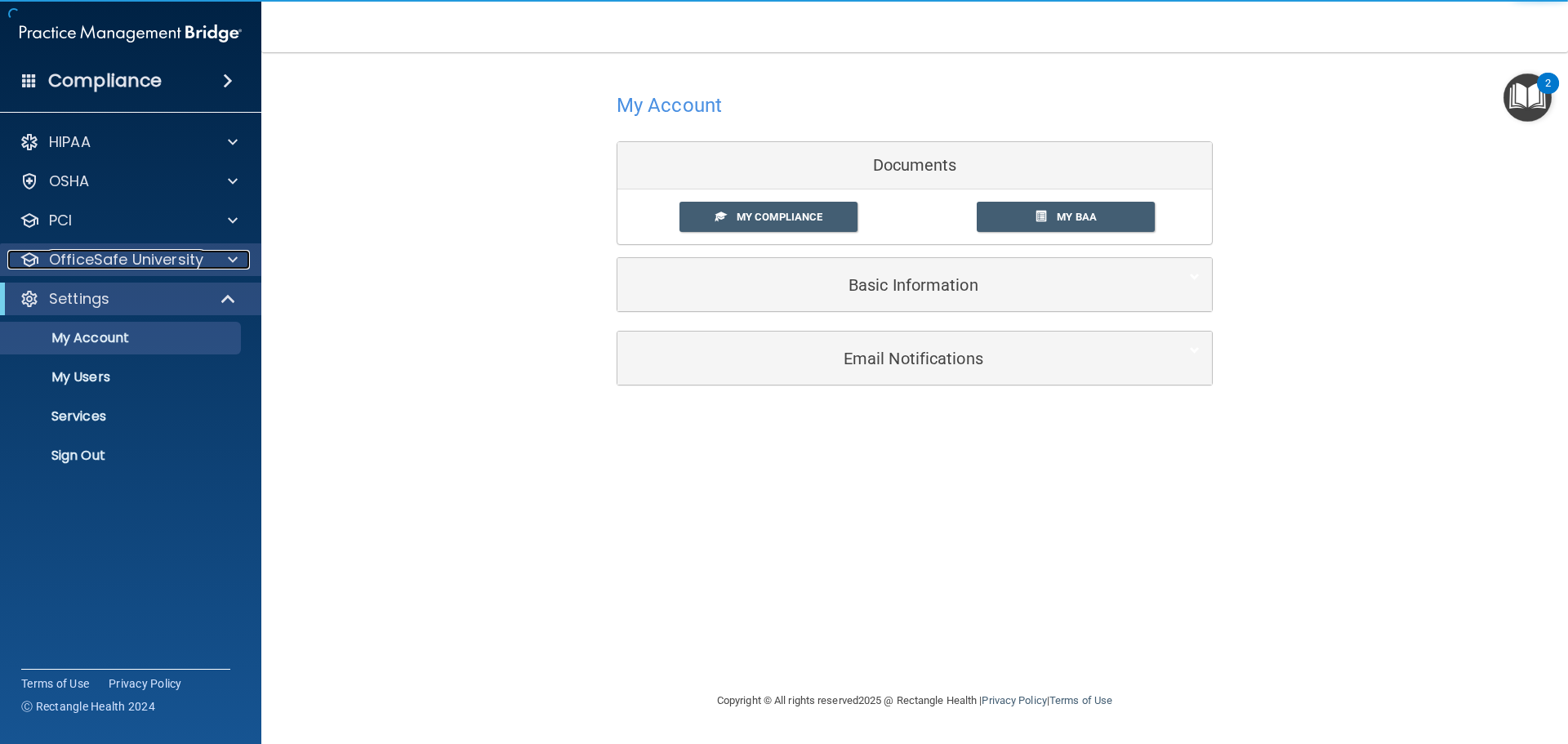
click at [185, 259] on p "OfficeSafe University" at bounding box center [126, 259] width 154 height 20
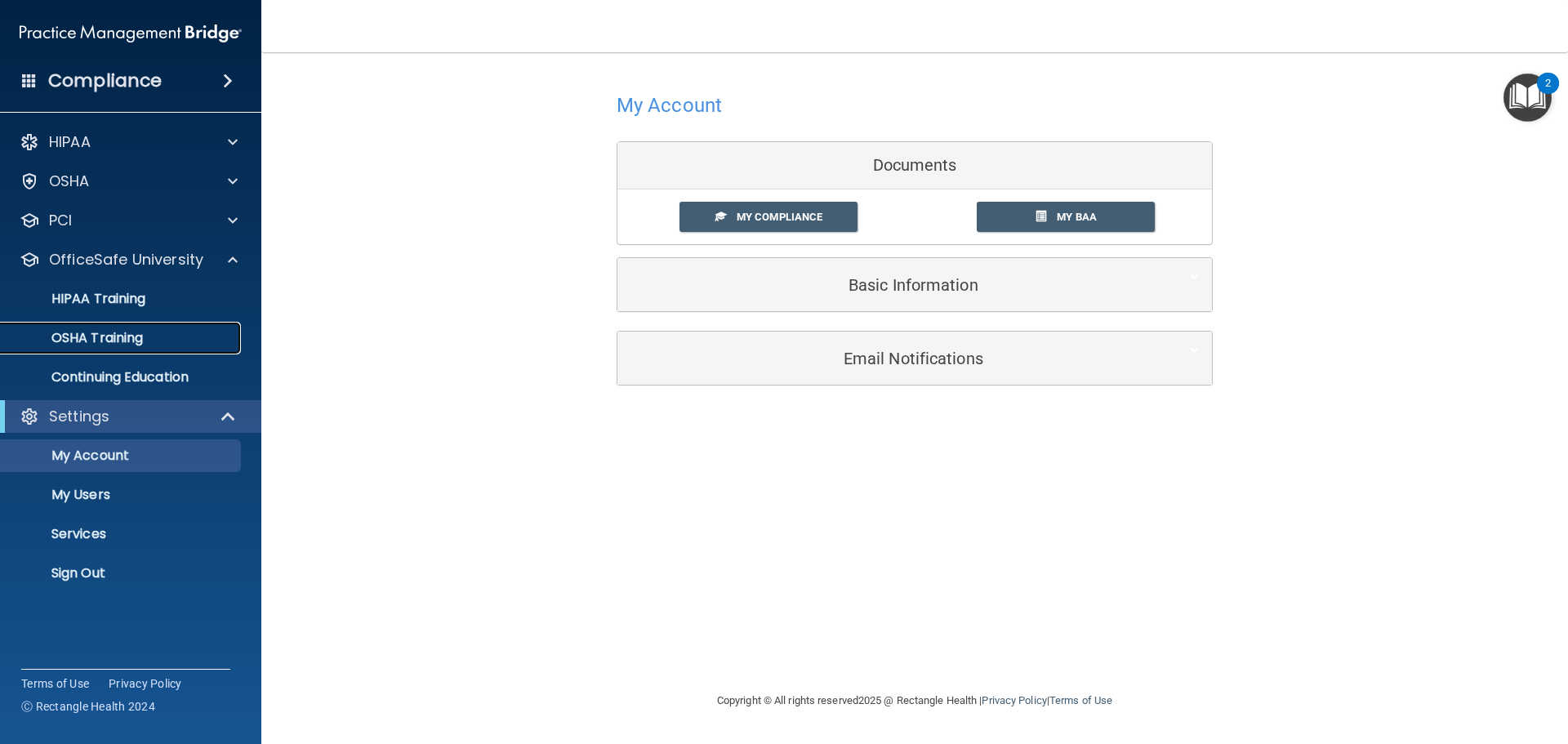
click at [158, 337] on div "OSHA Training" at bounding box center [122, 338] width 223 height 16
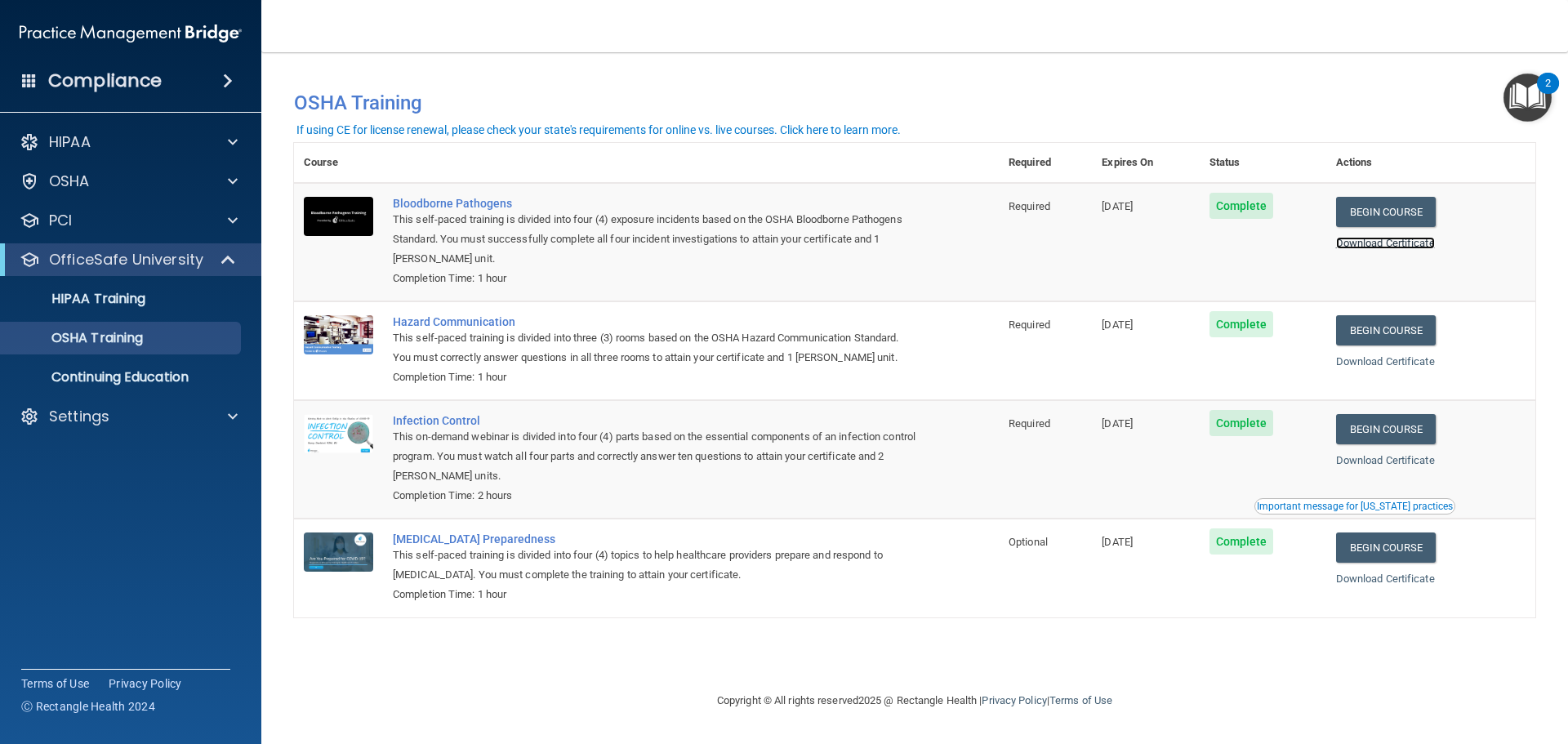
click at [1382, 239] on link "Download Certificate" at bounding box center [1385, 243] width 99 height 12
click at [1391, 363] on link "Download Certificate" at bounding box center [1385, 361] width 99 height 12
click at [1368, 459] on link "Download Certificate" at bounding box center [1385, 460] width 99 height 12
click at [1382, 583] on link "Download Certificate" at bounding box center [1385, 579] width 99 height 12
click at [107, 423] on p "Settings" at bounding box center [79, 416] width 60 height 20
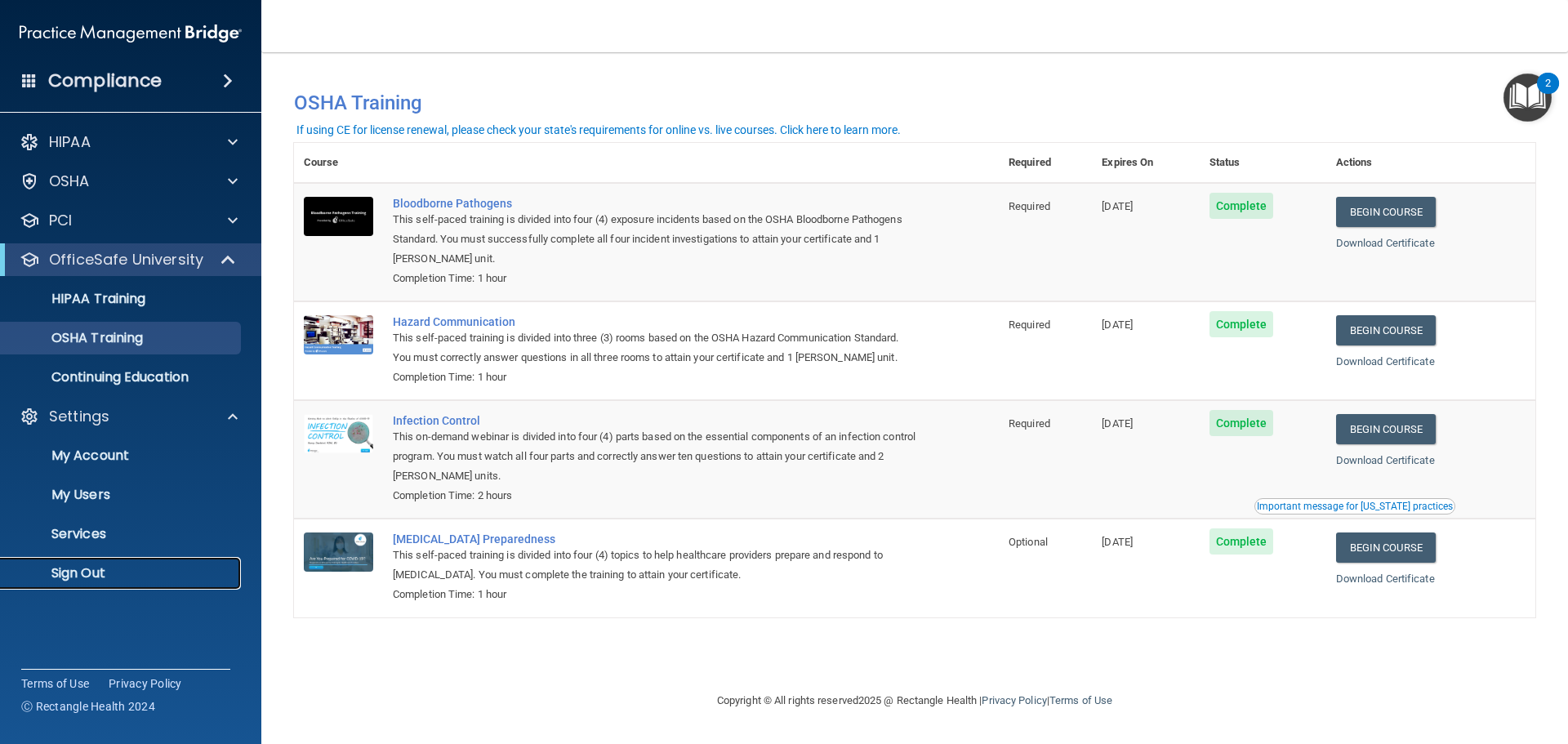
click at [105, 577] on p "Sign Out" at bounding box center [122, 573] width 223 height 16
